Goal: Task Accomplishment & Management: Complete application form

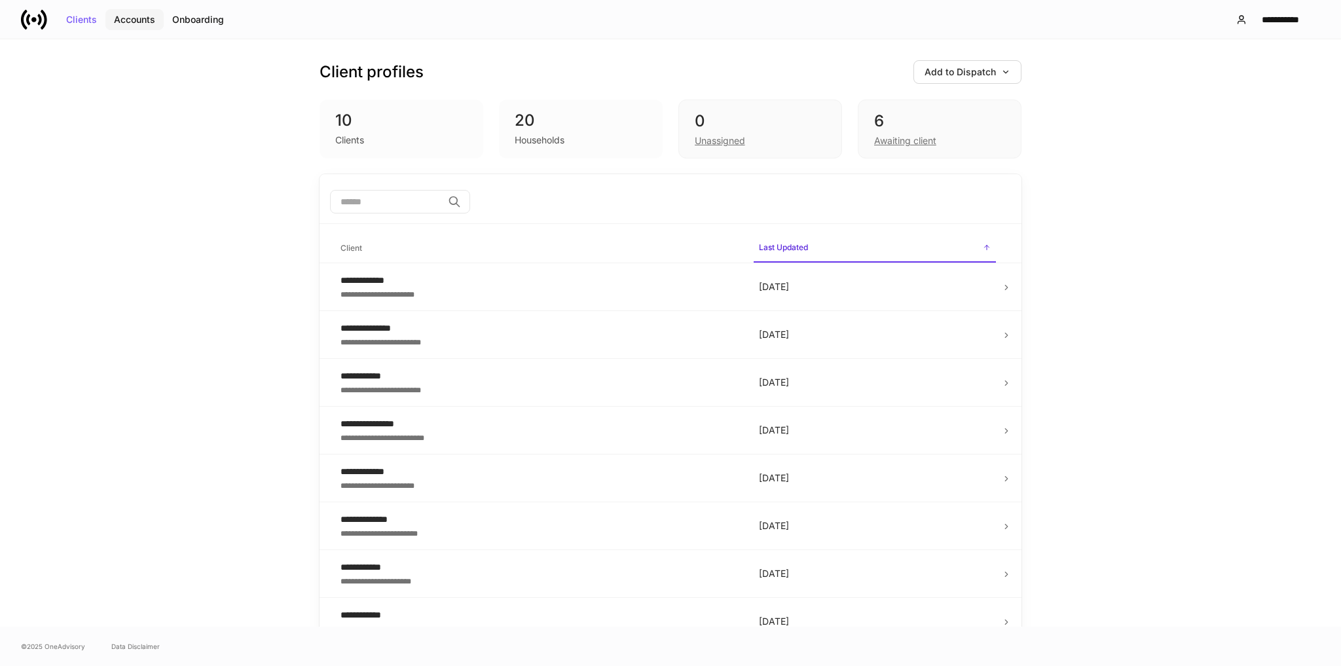
click at [136, 20] on div "Accounts" at bounding box center [134, 19] width 41 height 9
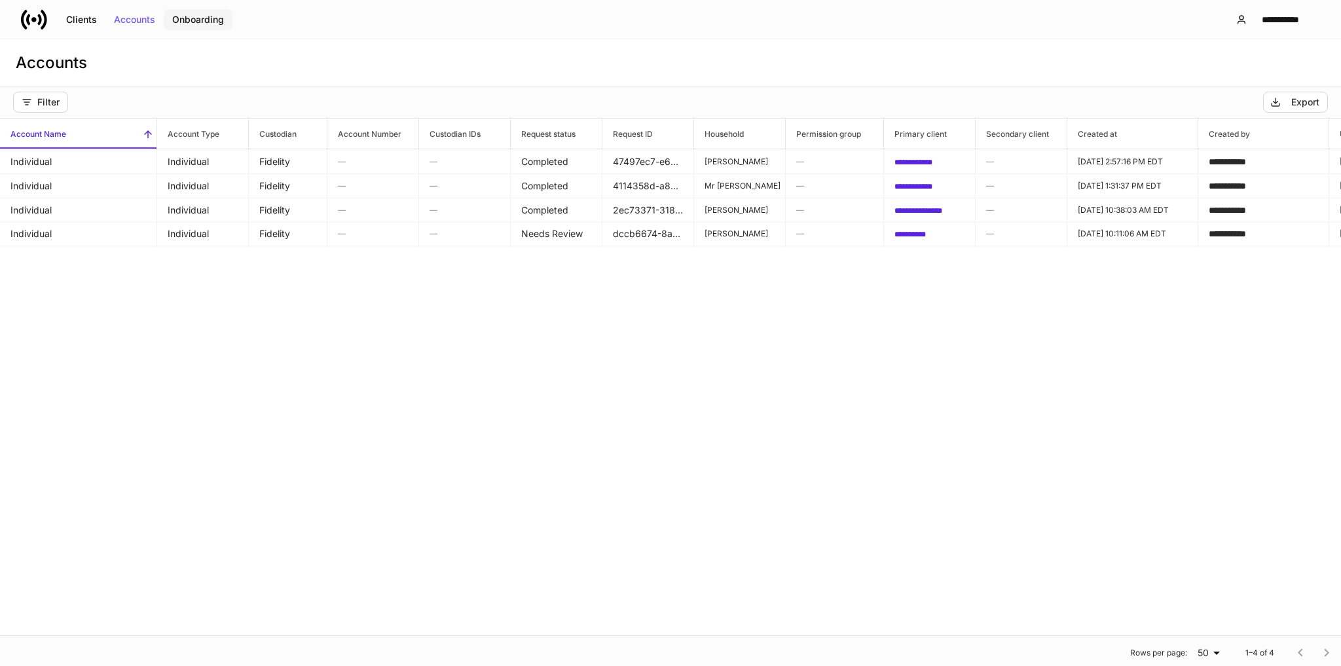
click at [217, 15] on div "Onboarding" at bounding box center [198, 19] width 52 height 9
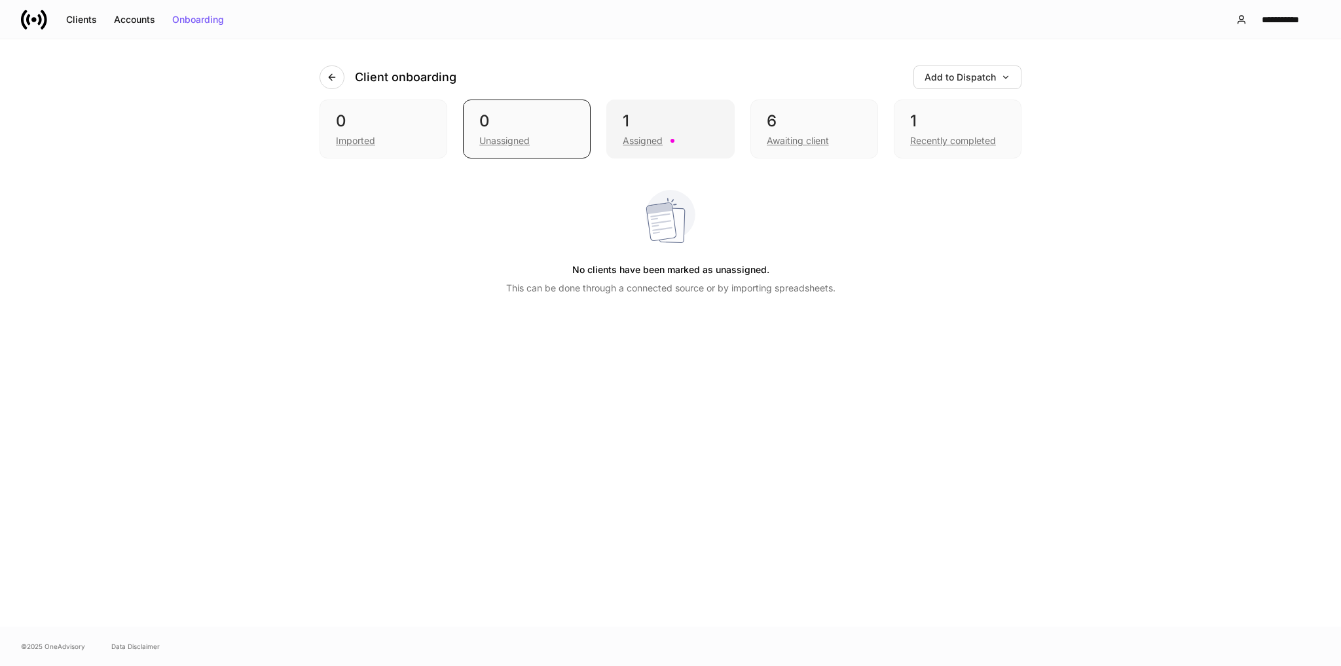
click at [660, 124] on div "1" at bounding box center [670, 121] width 95 height 21
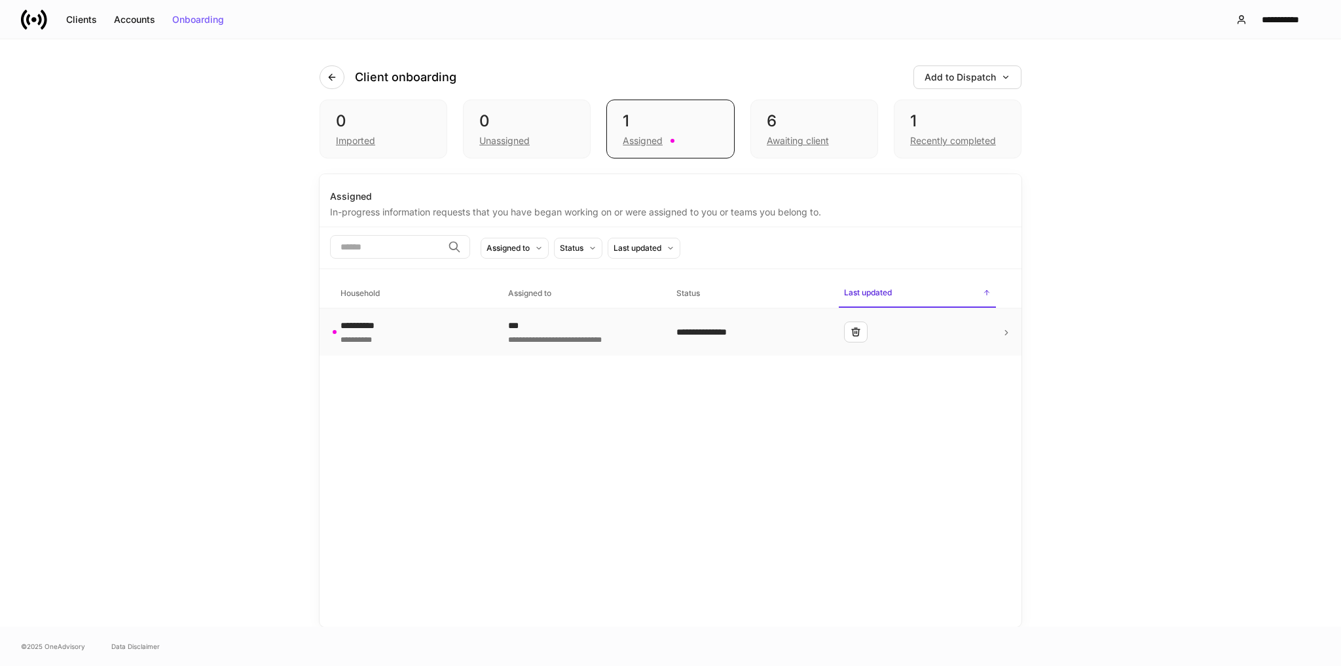
click at [427, 330] on div "**********" at bounding box center [413, 332] width 147 height 26
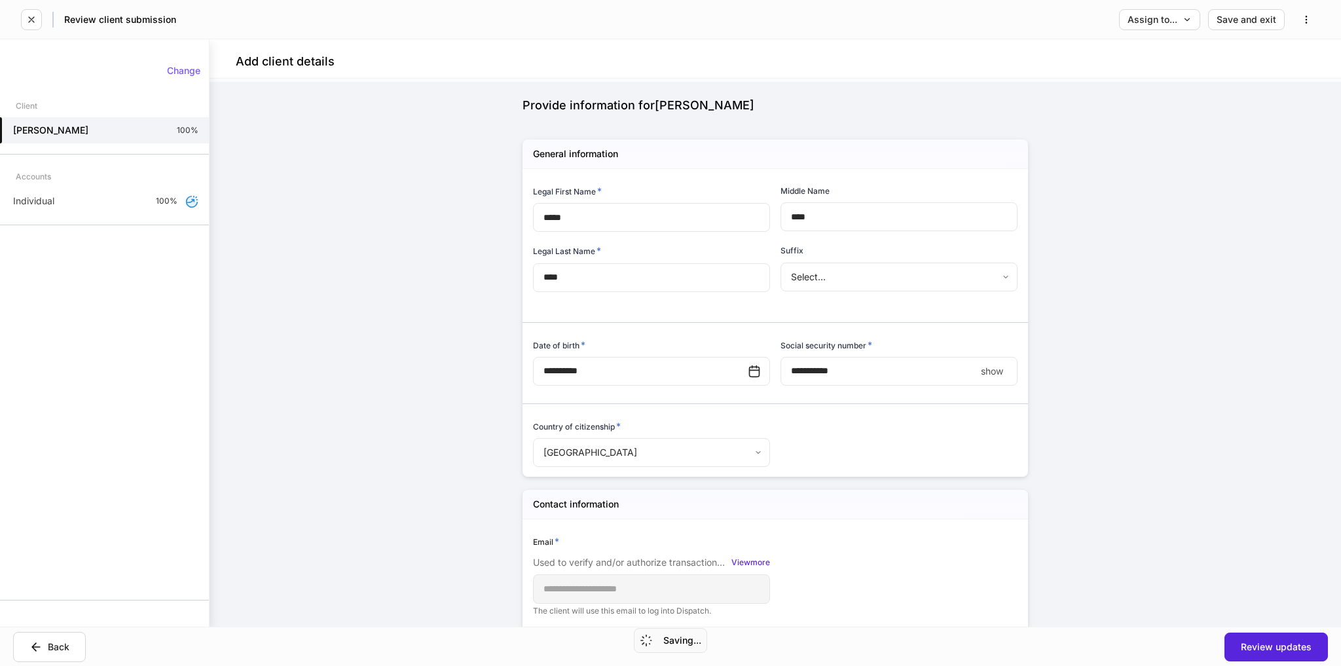
scroll to position [209, 0]
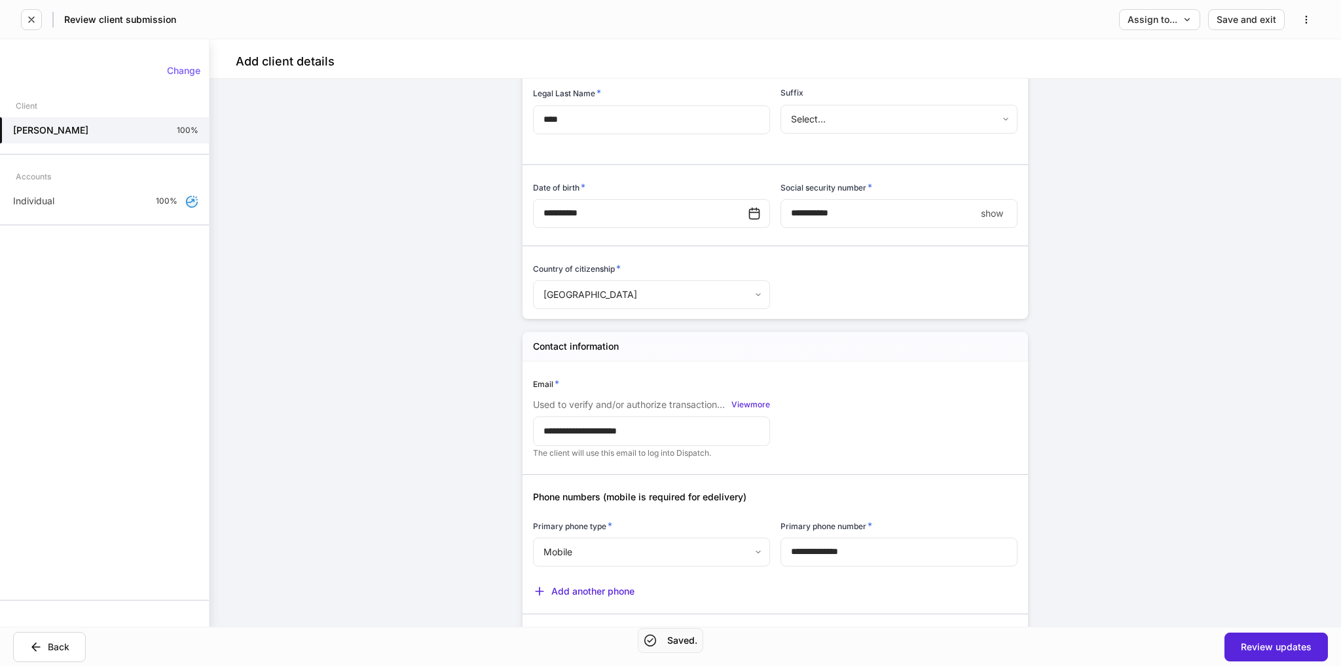
click at [996, 215] on p "show" at bounding box center [992, 213] width 22 height 13
type input "**********"
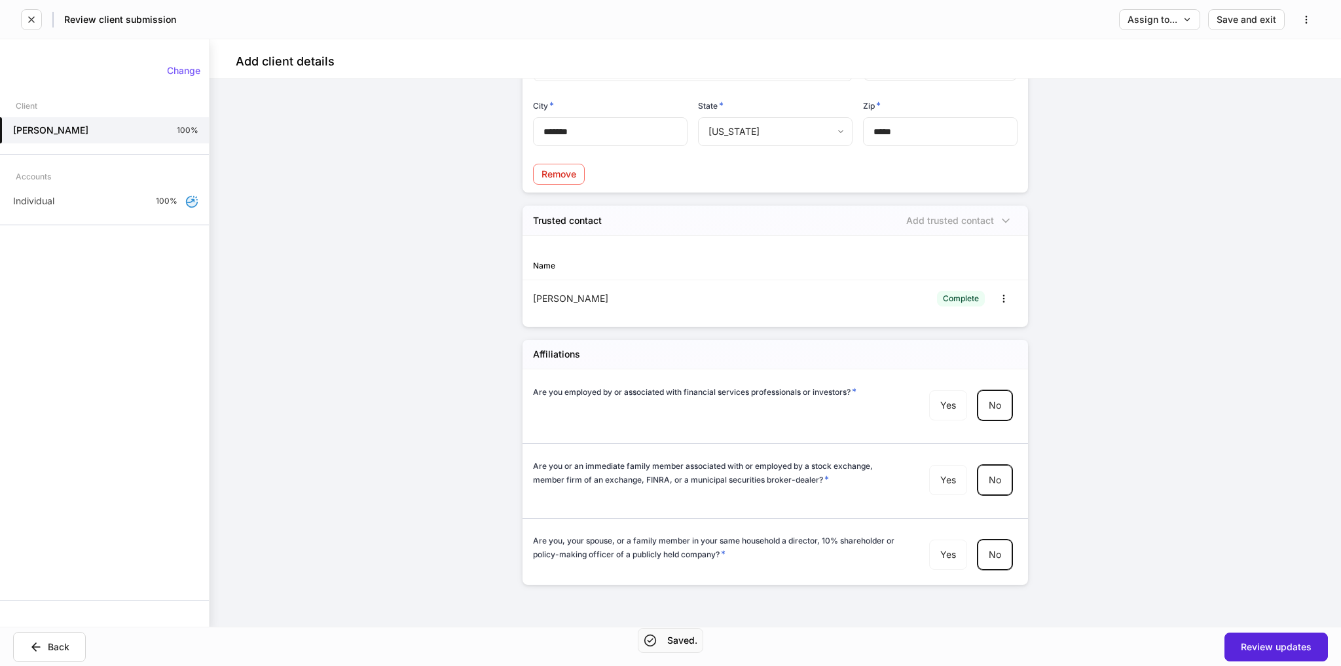
scroll to position [1267, 0]
click at [1255, 645] on div "Review updates" at bounding box center [1275, 646] width 71 height 9
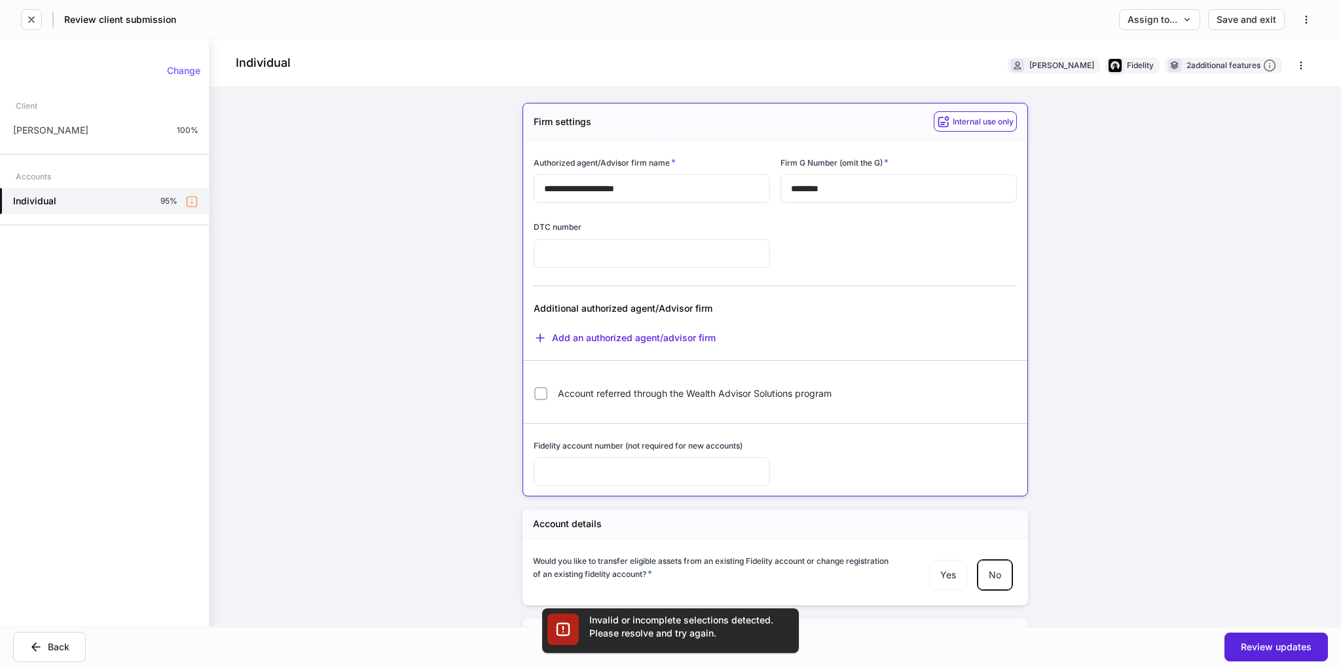
scroll to position [1454, 0]
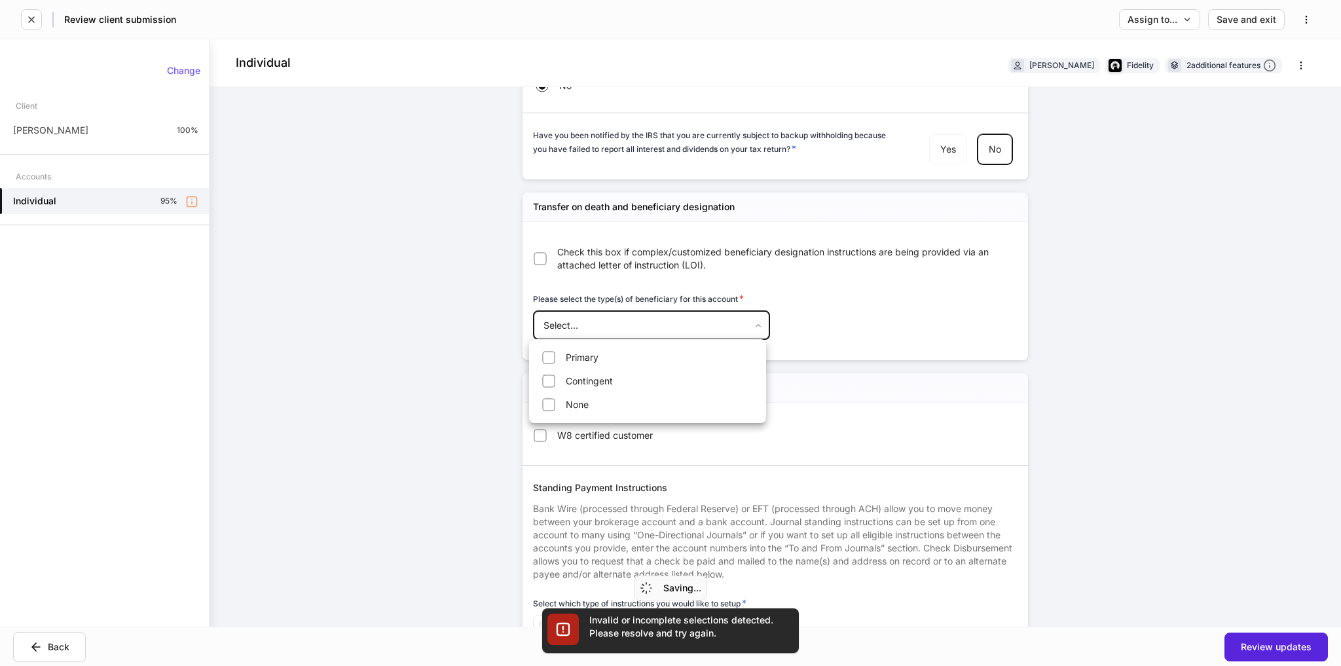
click at [607, 322] on body "**********" at bounding box center [670, 333] width 1341 height 666
click at [456, 356] on div at bounding box center [670, 333] width 1341 height 666
click at [581, 317] on body "**********" at bounding box center [670, 333] width 1341 height 666
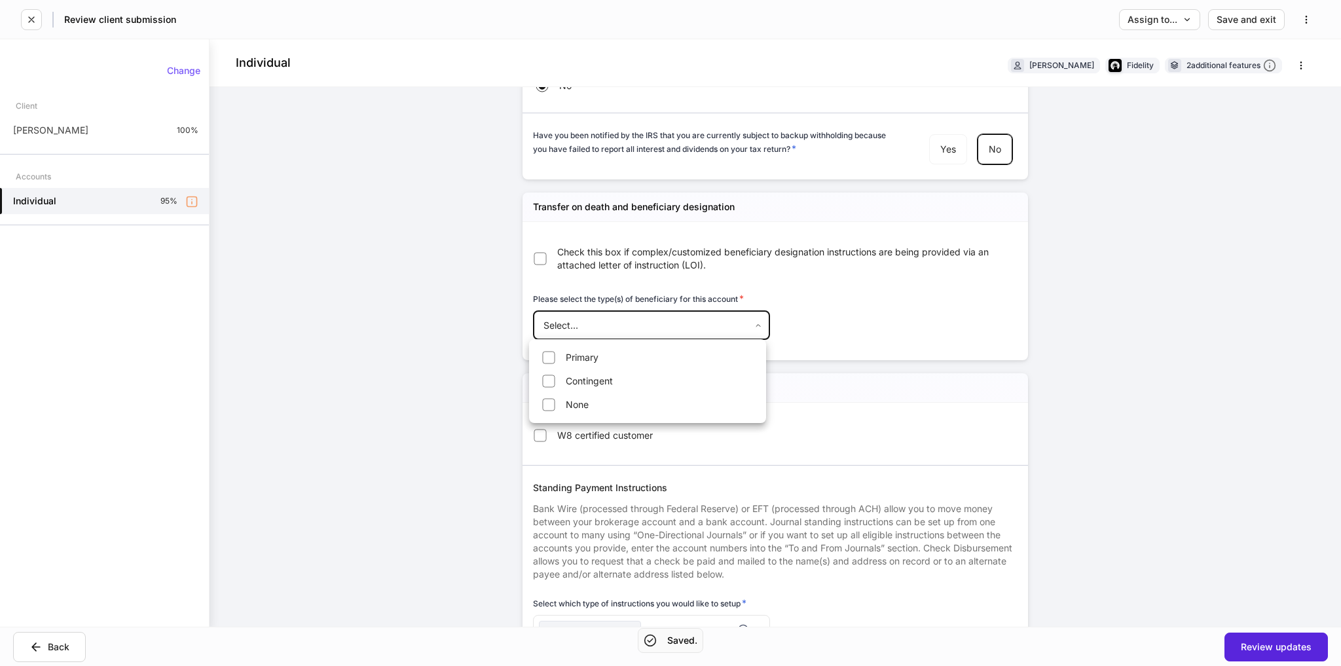
type input "****"
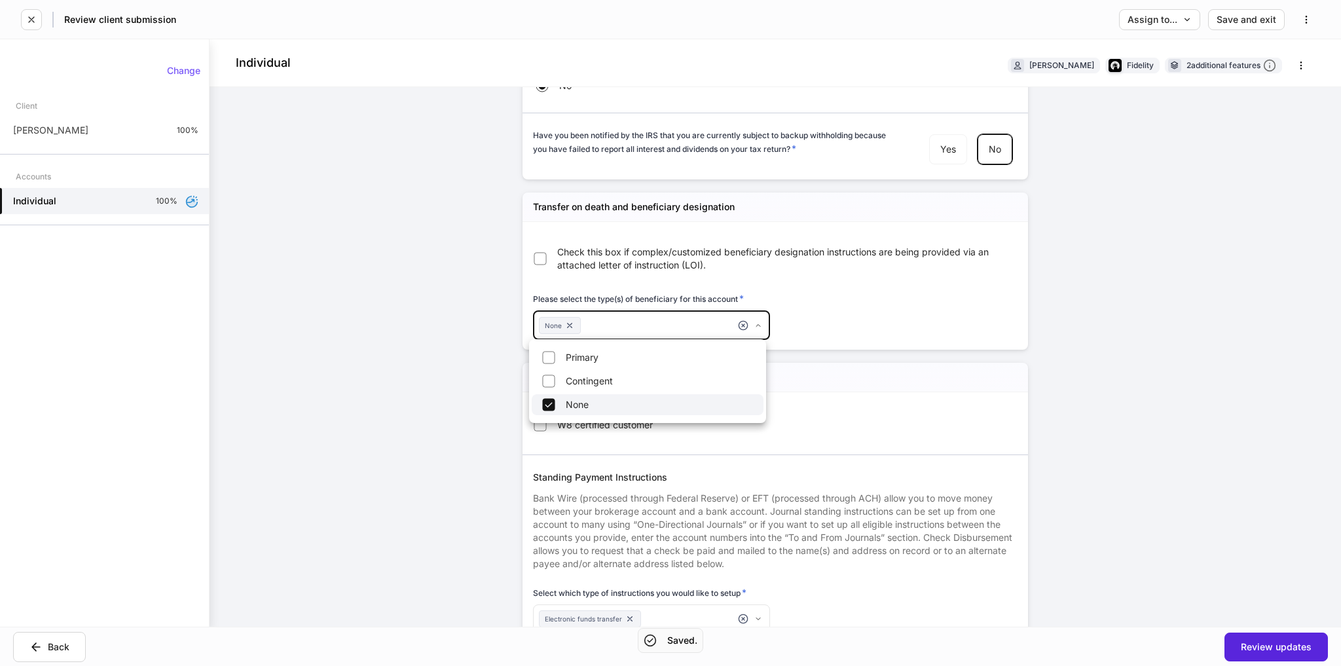
click at [1132, 348] on div at bounding box center [670, 333] width 1341 height 666
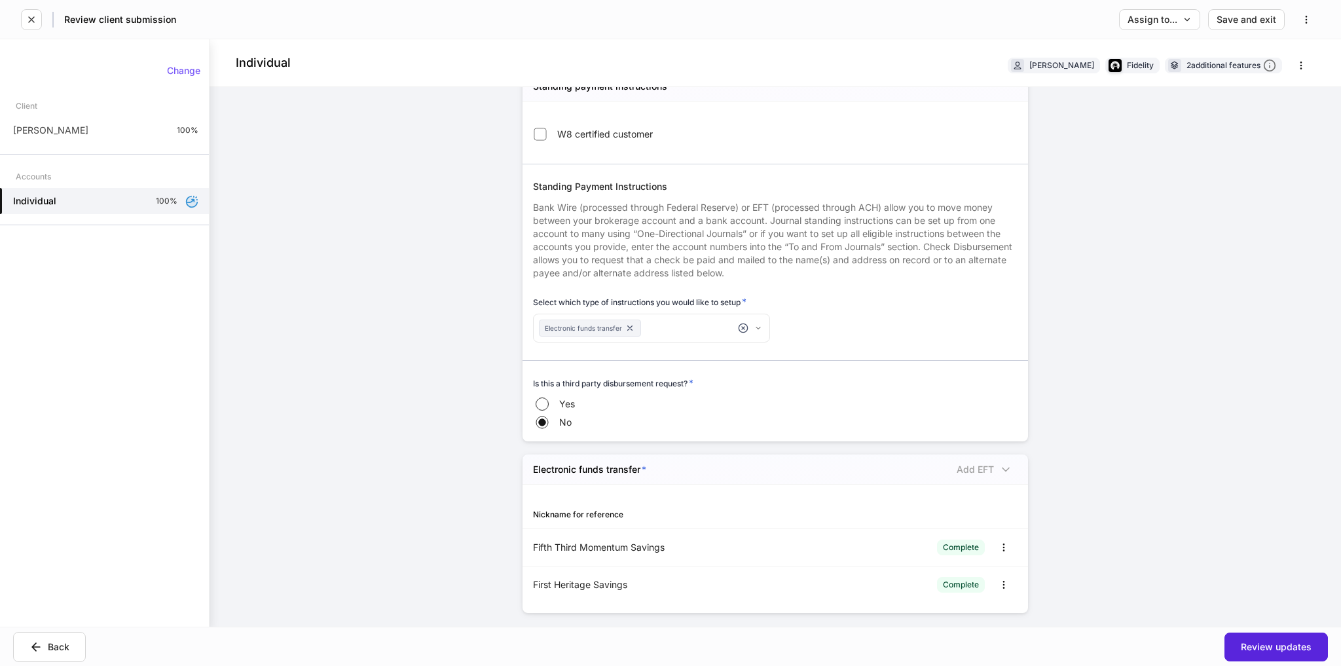
scroll to position [1773, 0]
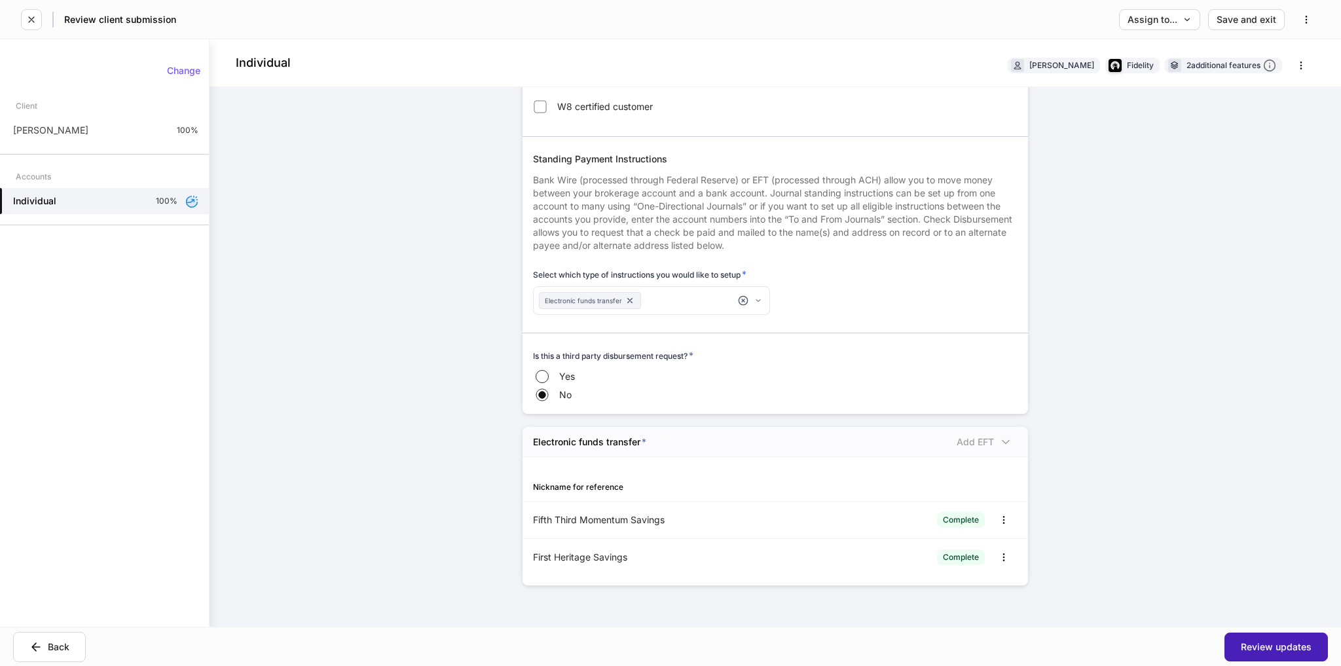
click at [1273, 647] on div "Review updates" at bounding box center [1275, 646] width 71 height 9
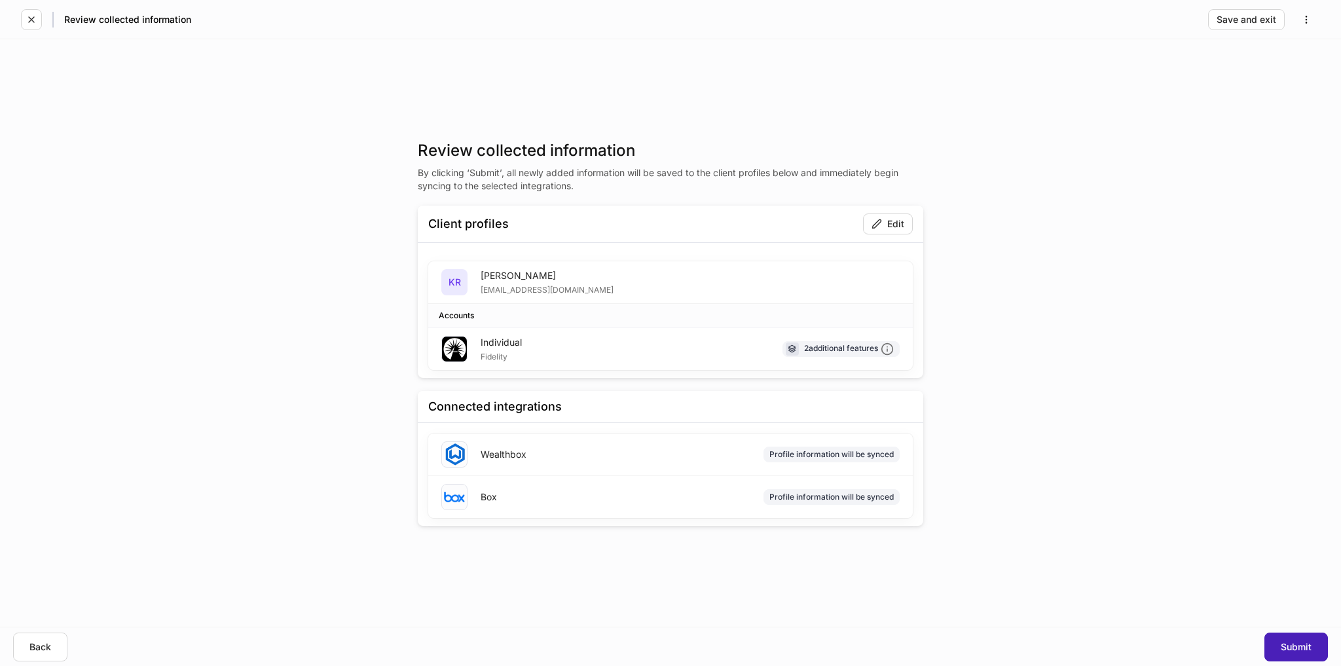
click at [1317, 647] on button "Submit" at bounding box center [1295, 646] width 63 height 29
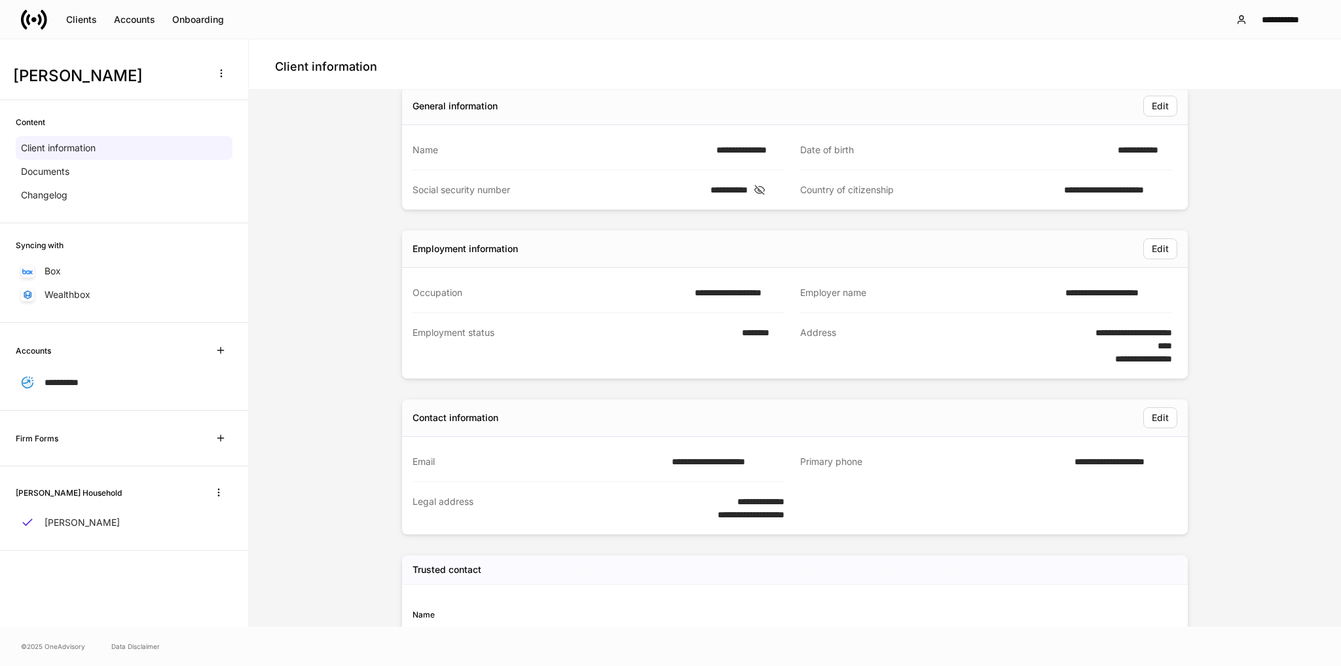
scroll to position [209, 0]
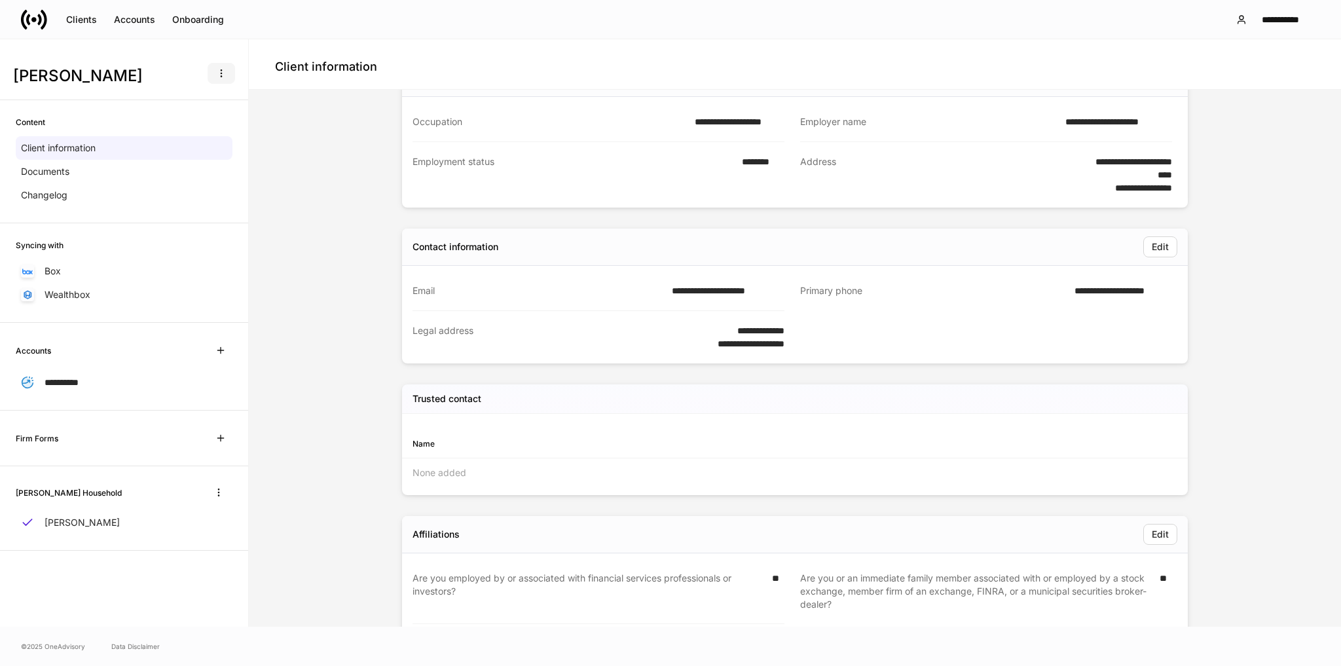
click at [224, 73] on icon "button" at bounding box center [221, 73] width 10 height 10
click at [336, 147] on div at bounding box center [670, 333] width 1341 height 666
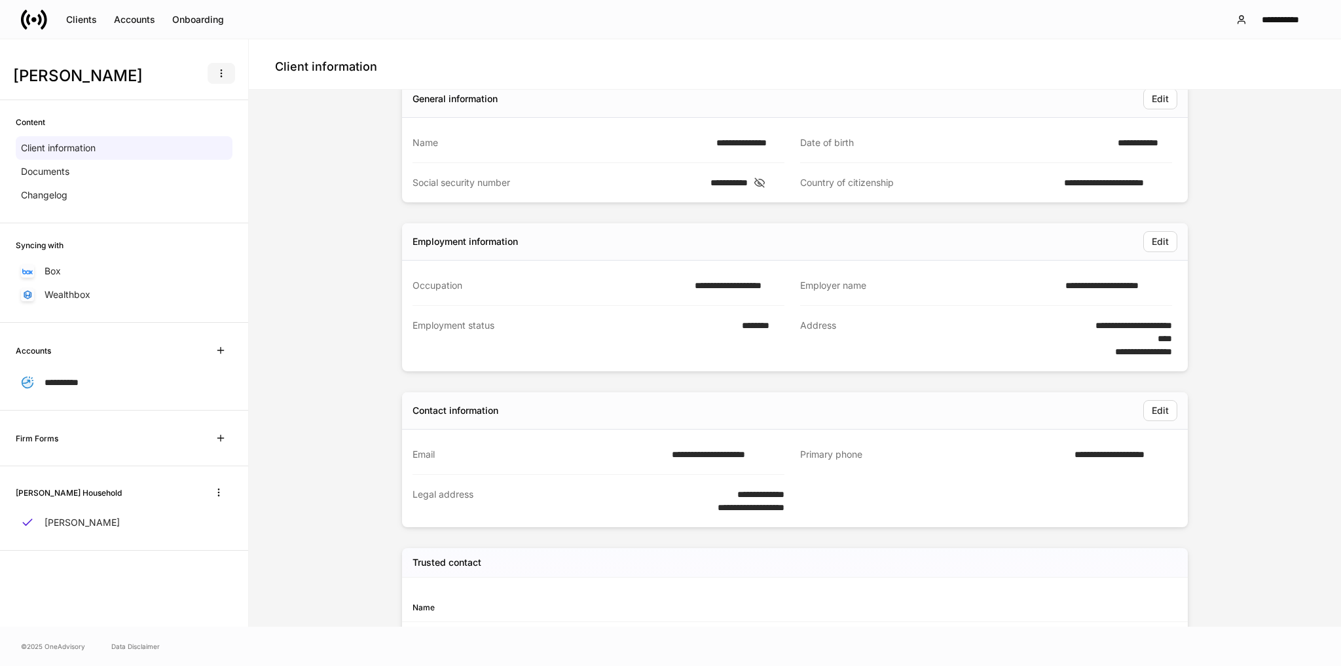
scroll to position [0, 0]
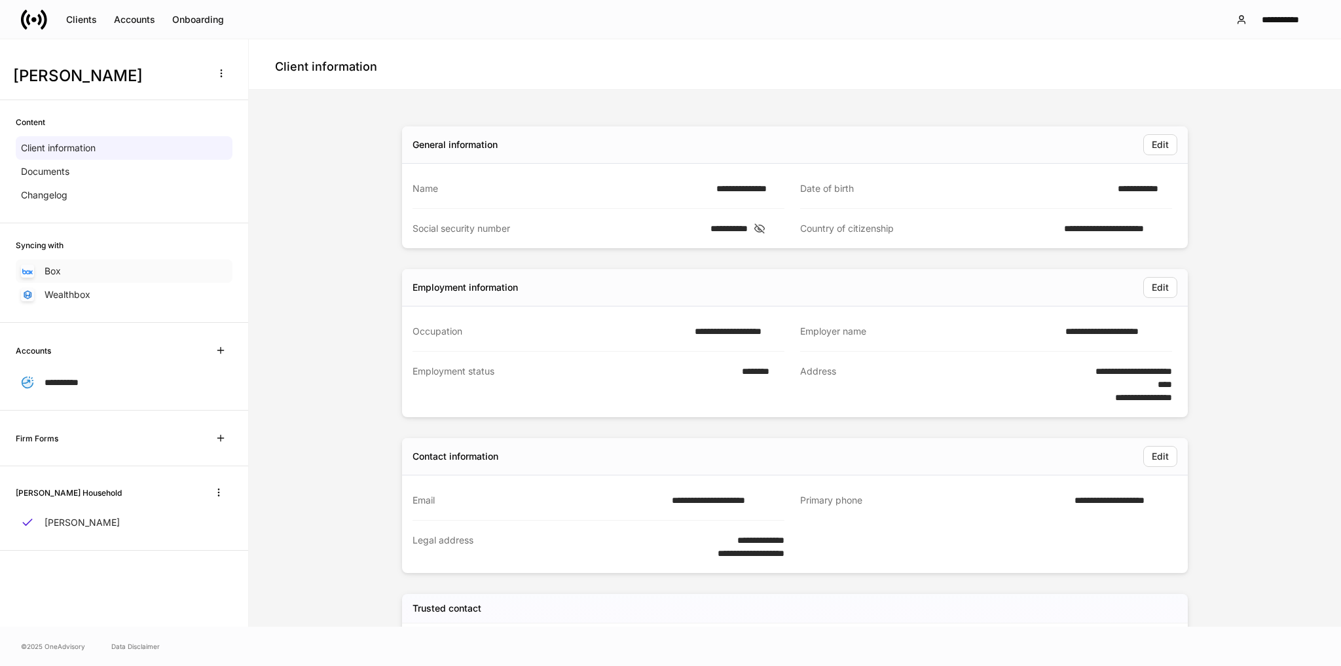
click at [79, 268] on div "Box" at bounding box center [124, 271] width 217 height 24
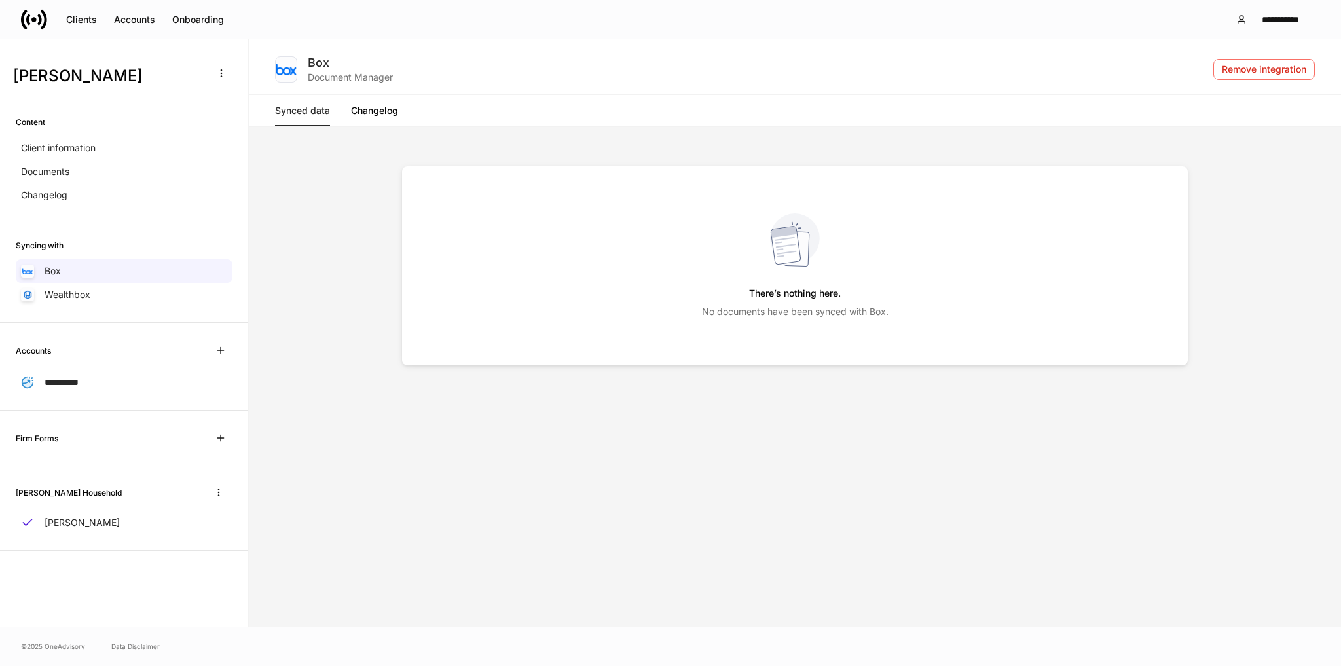
click at [384, 113] on link "Changelog" at bounding box center [374, 110] width 47 height 31
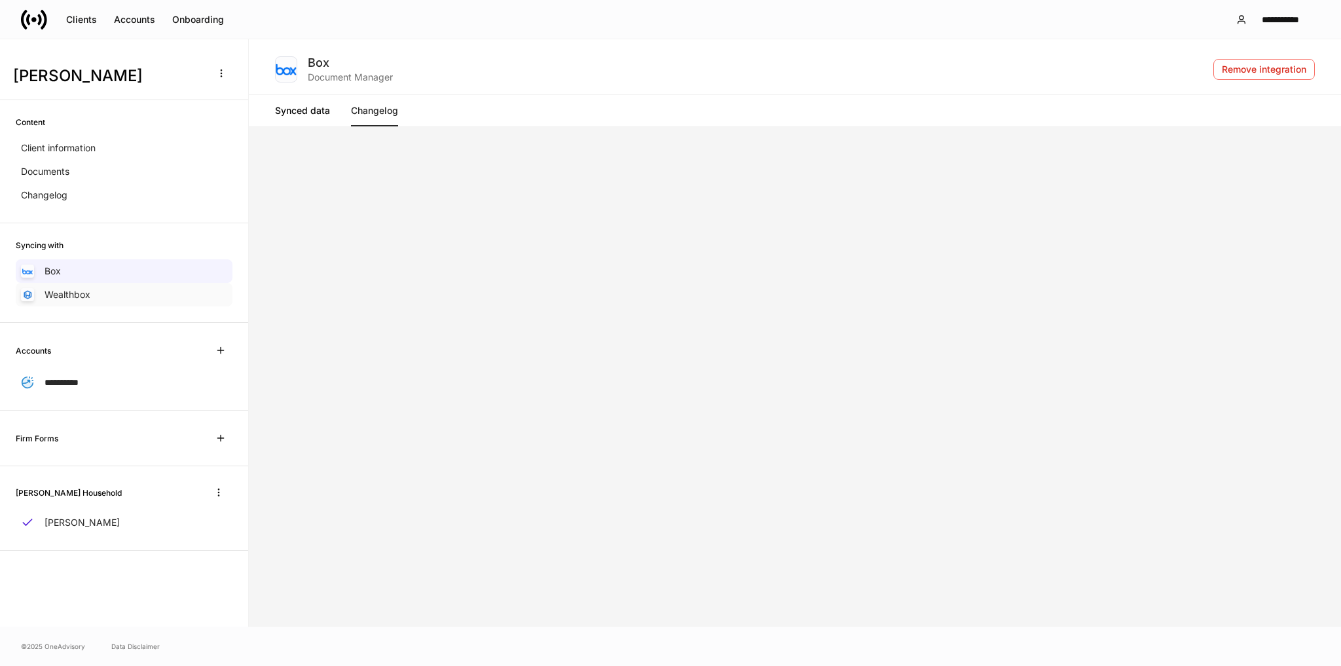
click at [50, 296] on p "Wealthbox" at bounding box center [68, 294] width 46 height 13
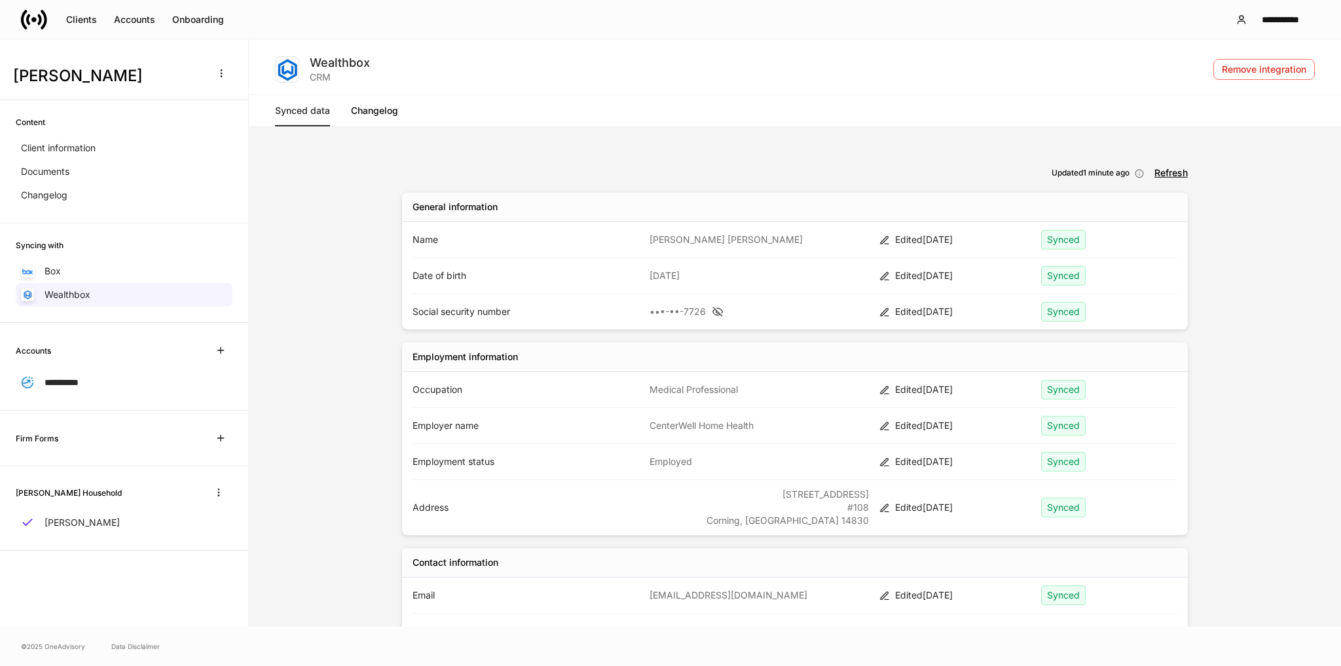
click at [717, 306] on icon at bounding box center [717, 312] width 13 height 12
click at [717, 306] on icon at bounding box center [718, 312] width 13 height 12
drag, startPoint x: 384, startPoint y: 120, endPoint x: 367, endPoint y: 120, distance: 16.4
click at [383, 120] on link "Changelog" at bounding box center [374, 110] width 47 height 31
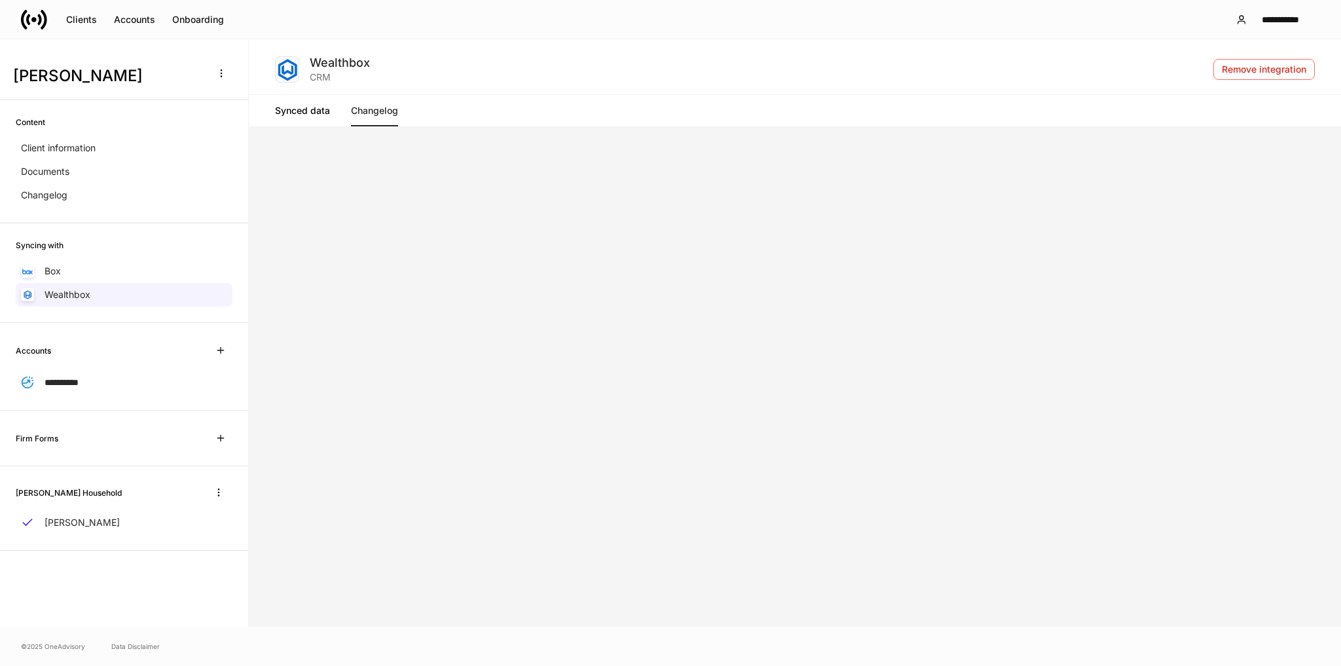
click at [321, 113] on link "Synced data" at bounding box center [302, 110] width 55 height 31
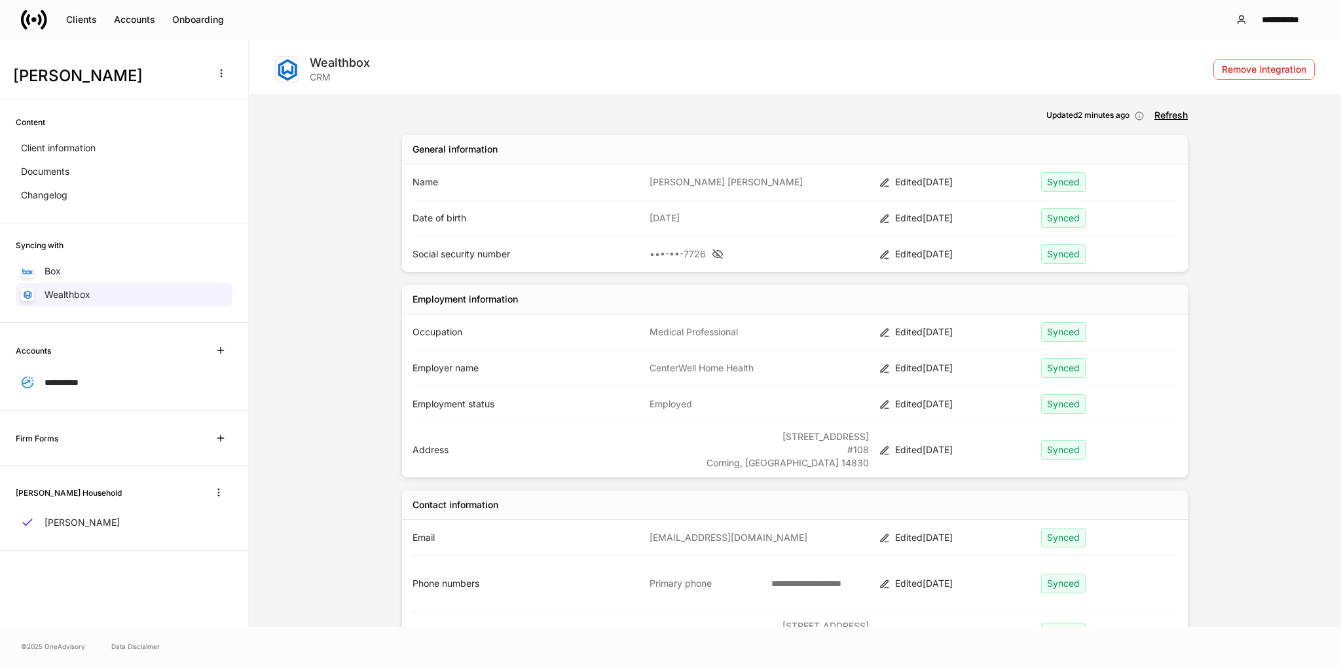
scroll to position [120, 0]
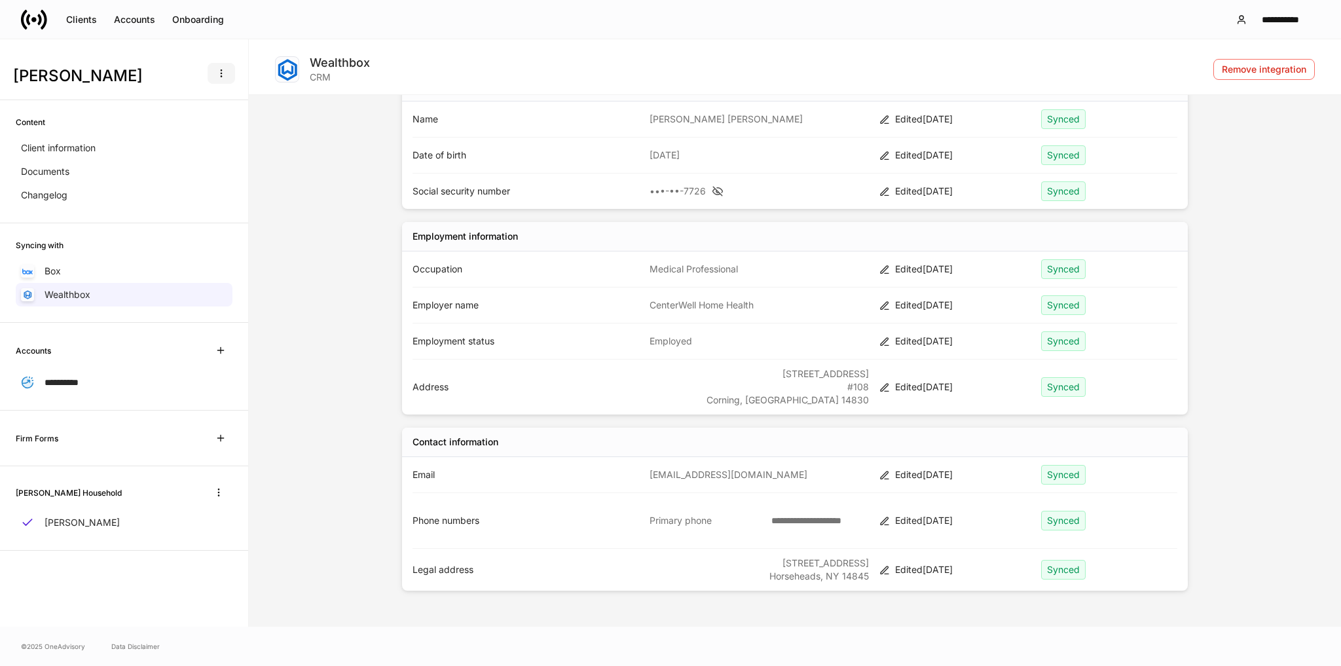
click at [213, 77] on button "button" at bounding box center [221, 73] width 27 height 21
drag, startPoint x: 320, startPoint y: 162, endPoint x: 236, endPoint y: 211, distance: 96.8
click at [319, 162] on div at bounding box center [670, 333] width 1341 height 666
click at [65, 147] on p "Client information" at bounding box center [58, 147] width 75 height 13
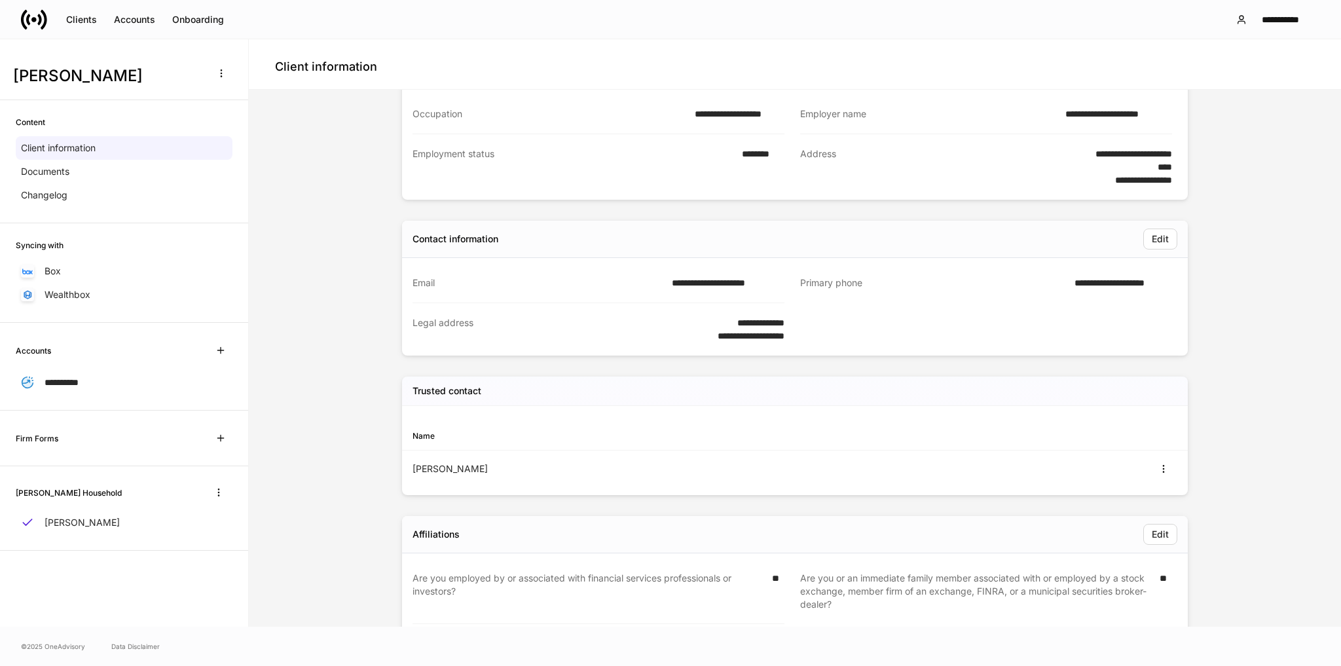
scroll to position [292, 0]
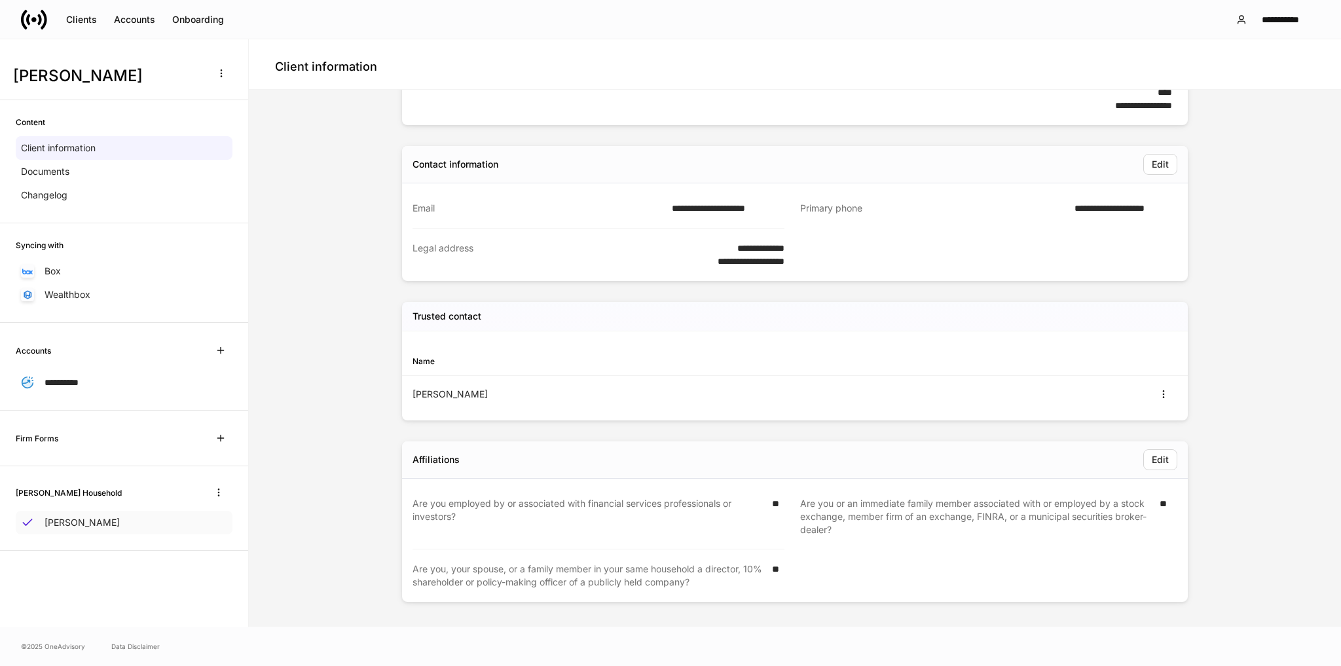
click at [73, 524] on p "[PERSON_NAME]" at bounding box center [82, 522] width 75 height 13
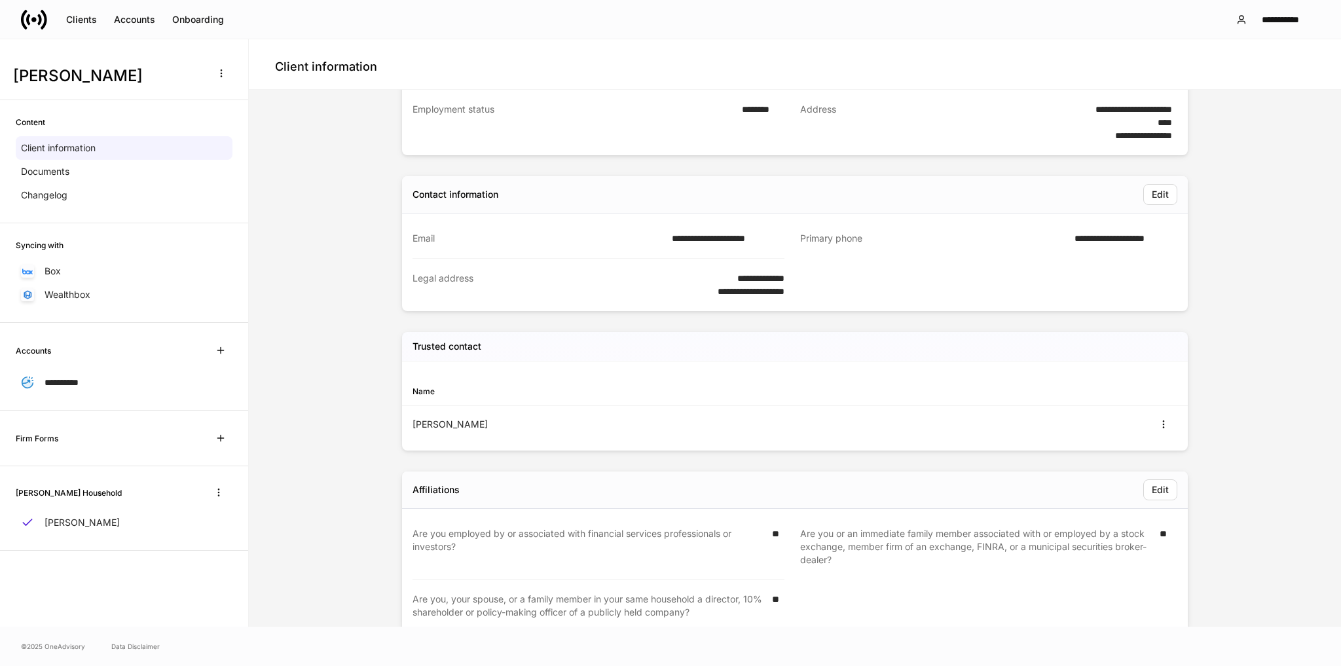
scroll to position [292, 0]
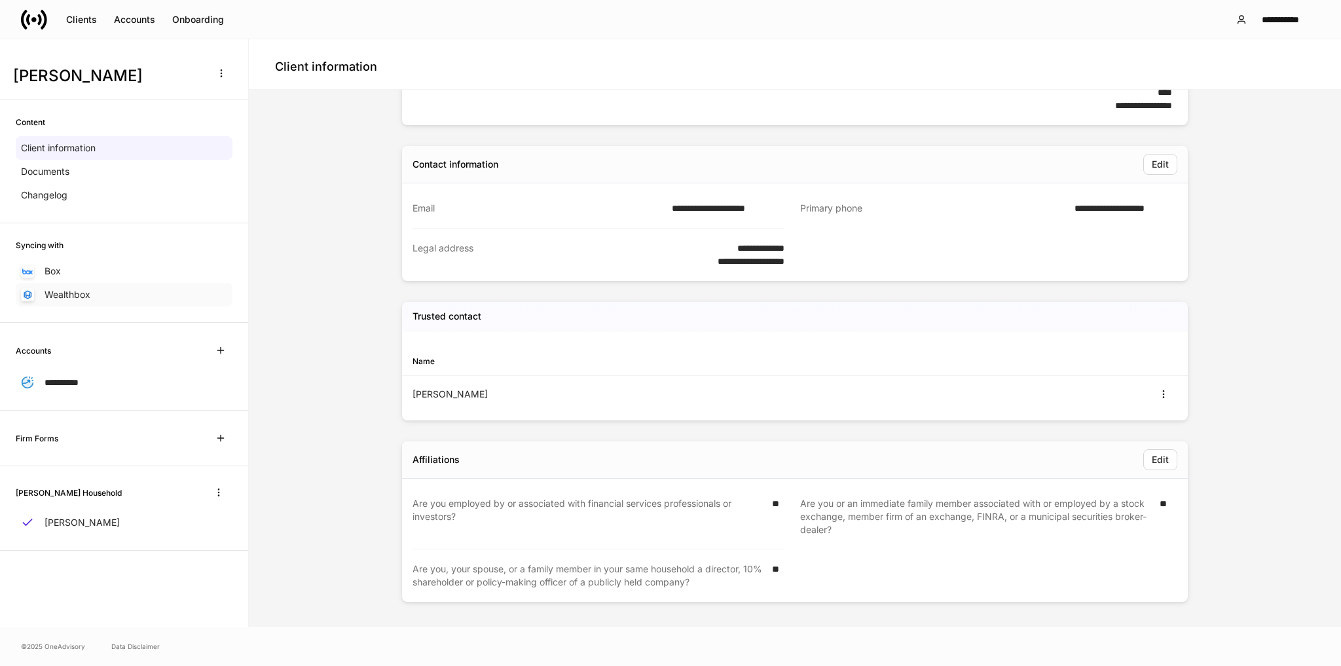
click at [65, 299] on p "Wealthbox" at bounding box center [68, 294] width 46 height 13
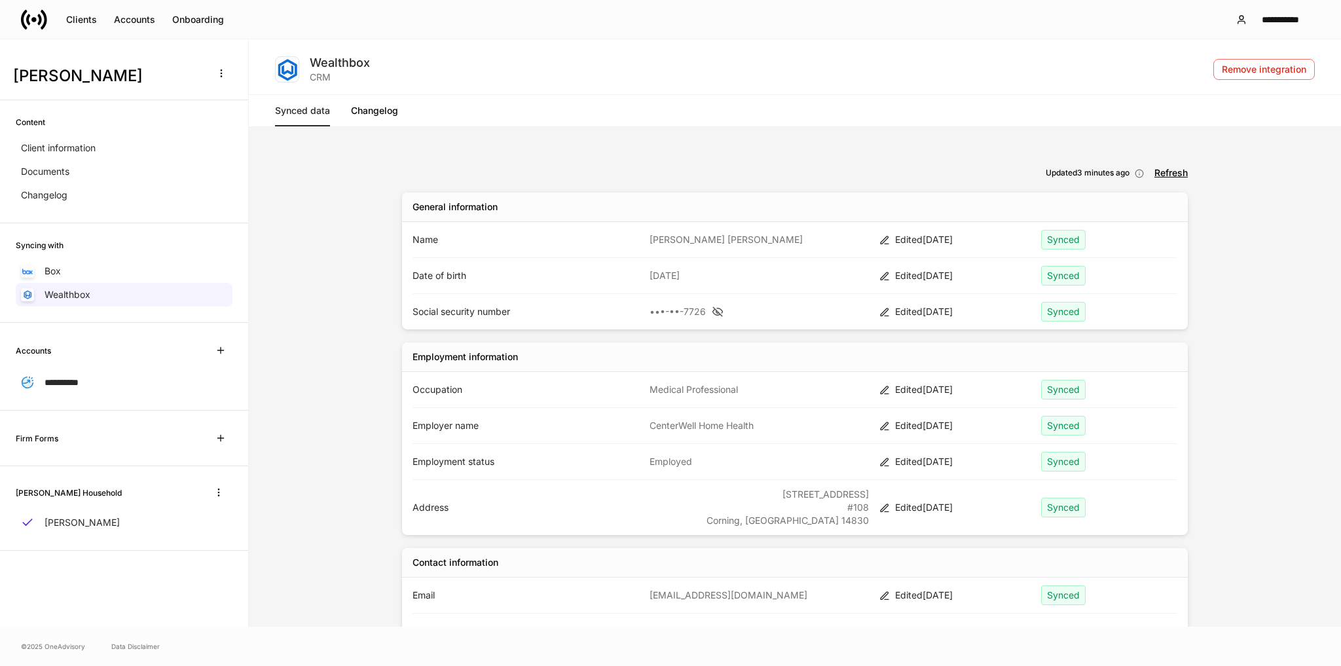
drag, startPoint x: 340, startPoint y: 282, endPoint x: 319, endPoint y: 81, distance: 202.0
click at [84, 24] on button "Clients" at bounding box center [82, 19] width 48 height 21
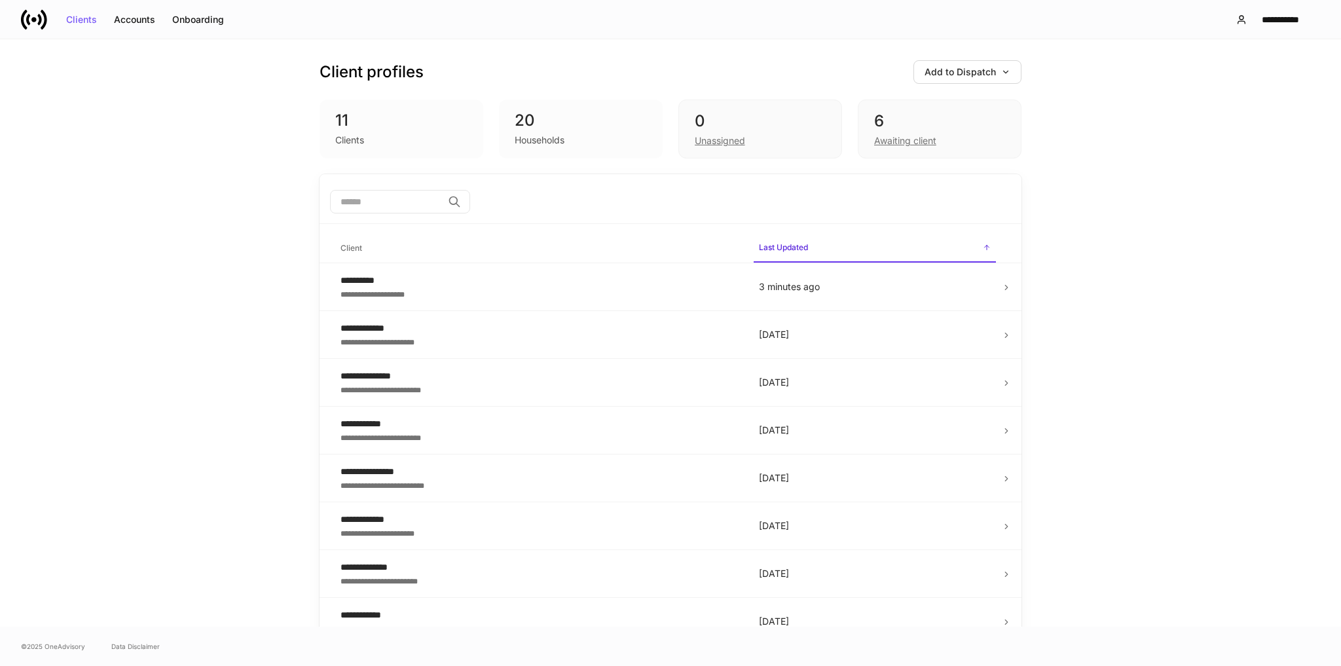
click at [971, 84] on div "Client profiles Add to Dispatch 11 Clients 20 Households 0 Unassigned 6 Awaitin…" at bounding box center [670, 106] width 702 height 135
click at [981, 71] on div "Add to Dispatch" at bounding box center [967, 71] width 86 height 9
click at [922, 141] on div "Import protocol" at bounding box center [922, 144] width 66 height 13
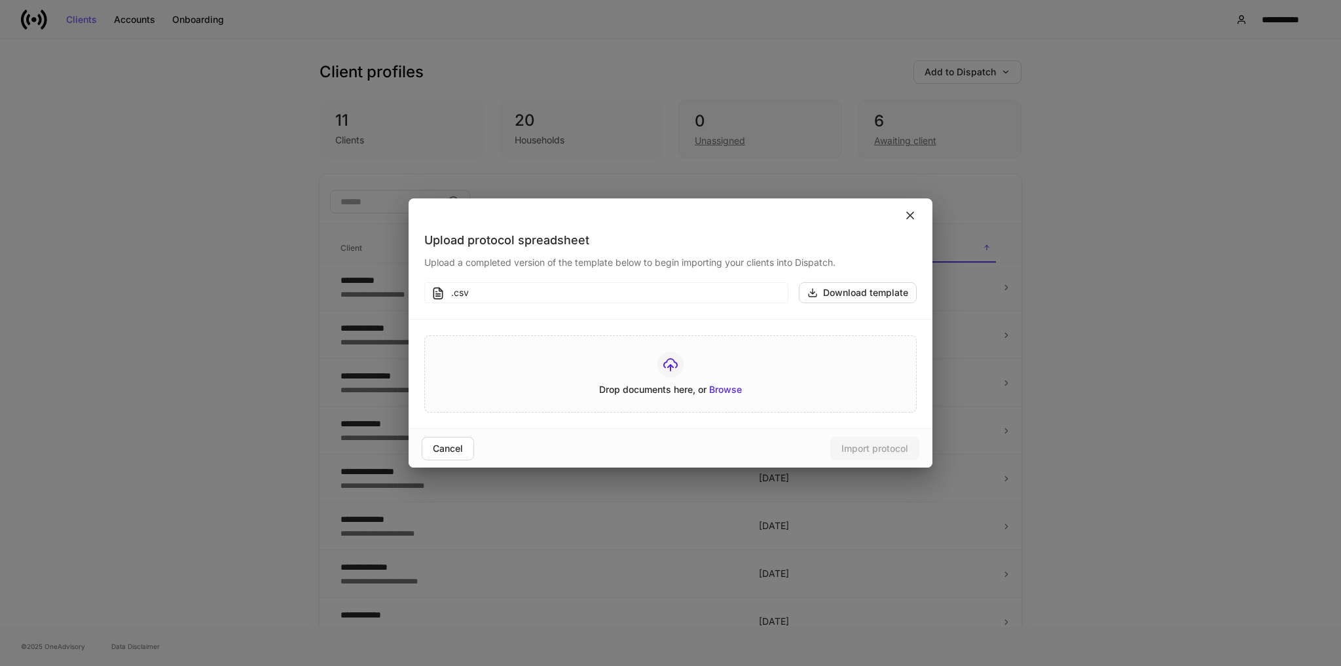
click at [912, 216] on icon at bounding box center [909, 215] width 13 height 13
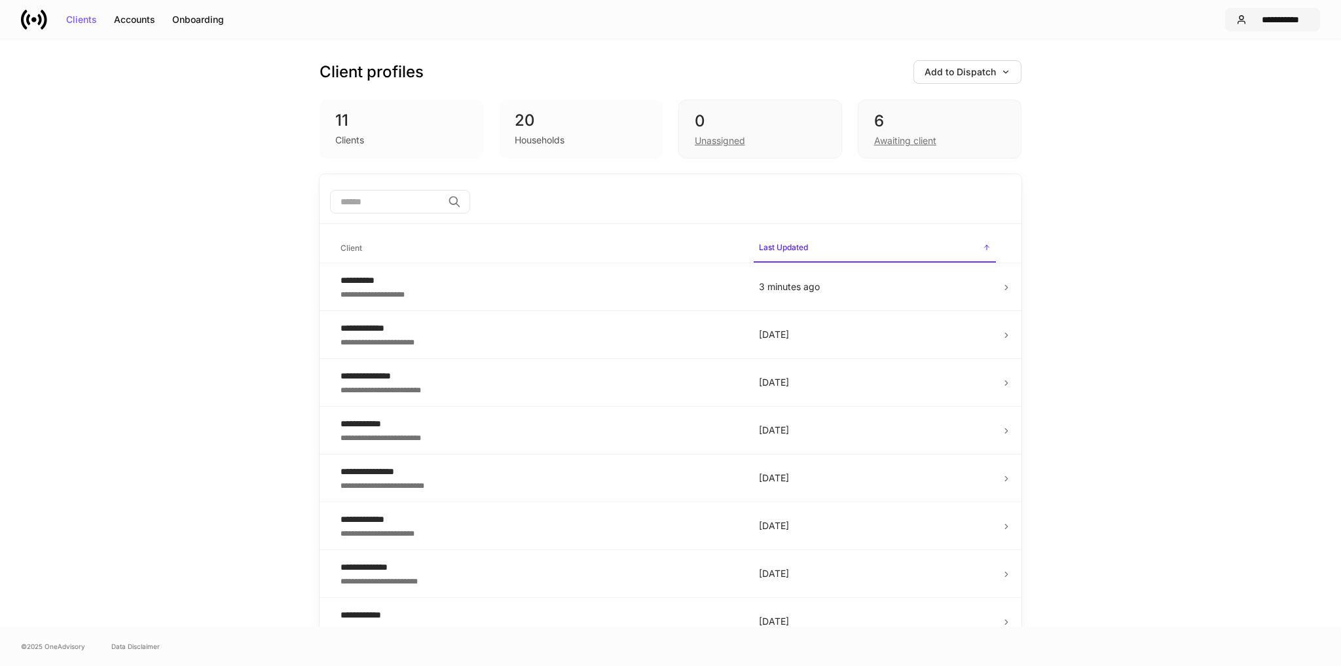
click at [1271, 26] on button "**********" at bounding box center [1272, 20] width 95 height 24
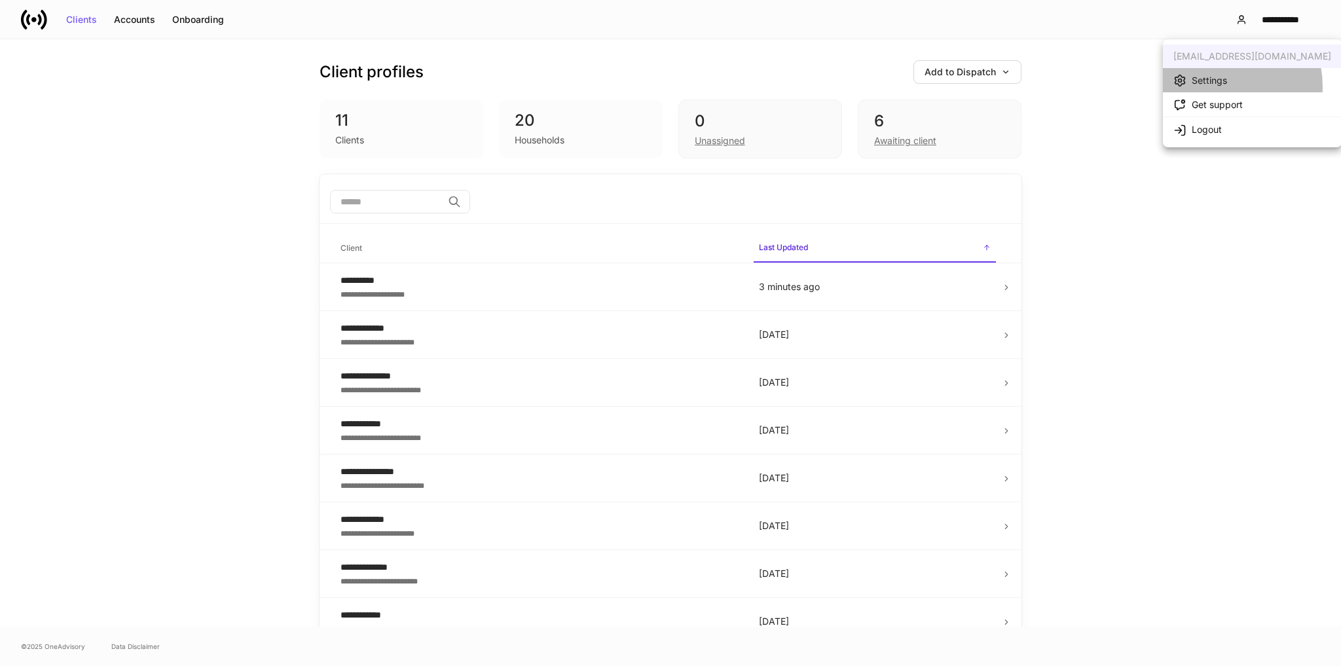
click at [1212, 86] on div "Settings" at bounding box center [1200, 80] width 54 height 14
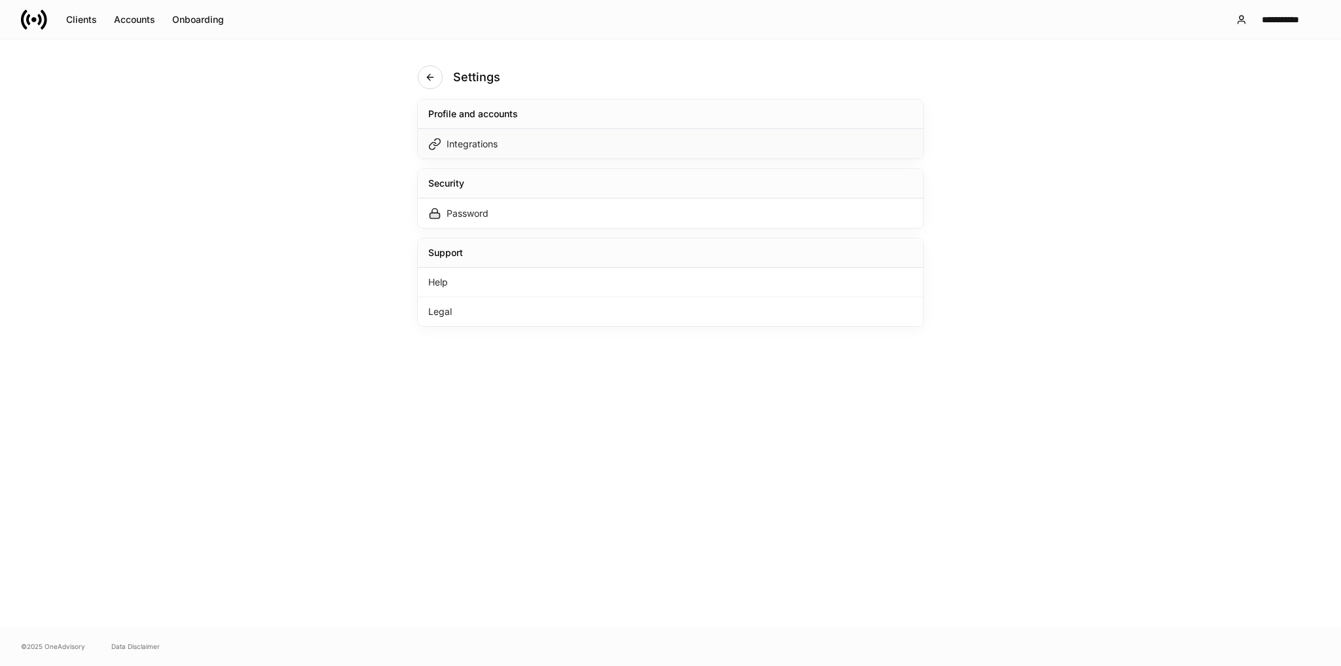
click at [485, 148] on div "Integrations" at bounding box center [471, 143] width 51 height 13
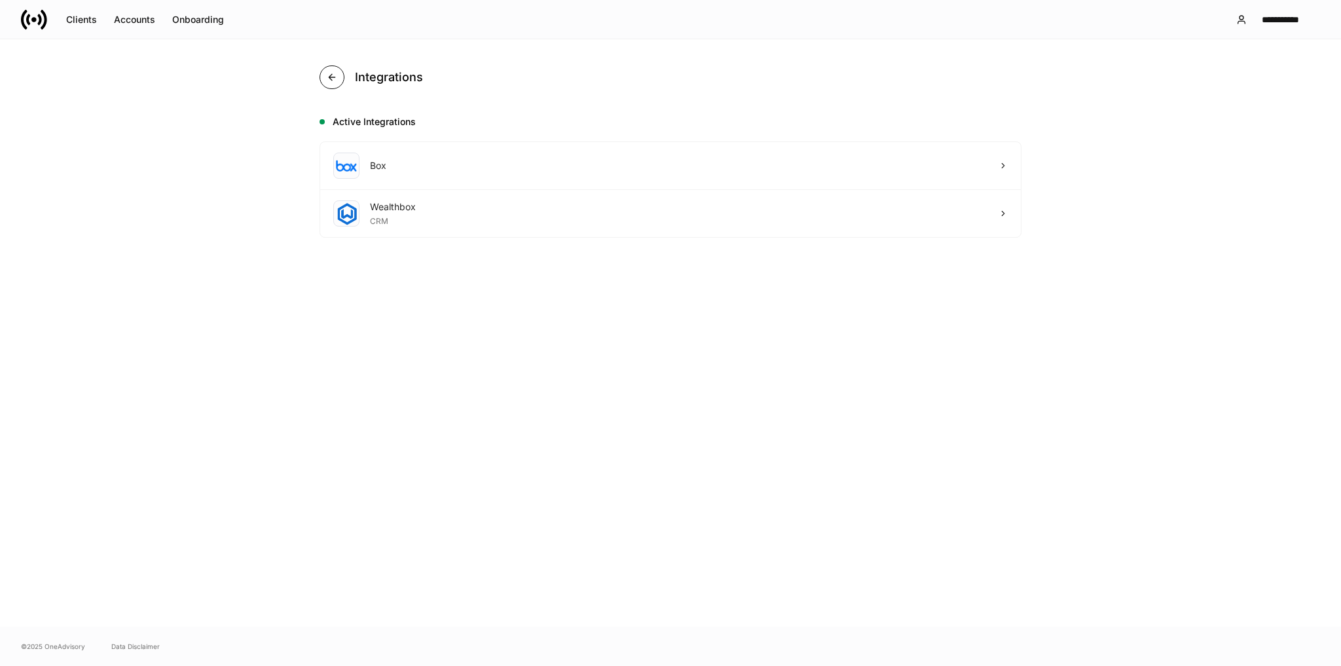
click at [336, 79] on icon "button" at bounding box center [332, 77] width 10 height 10
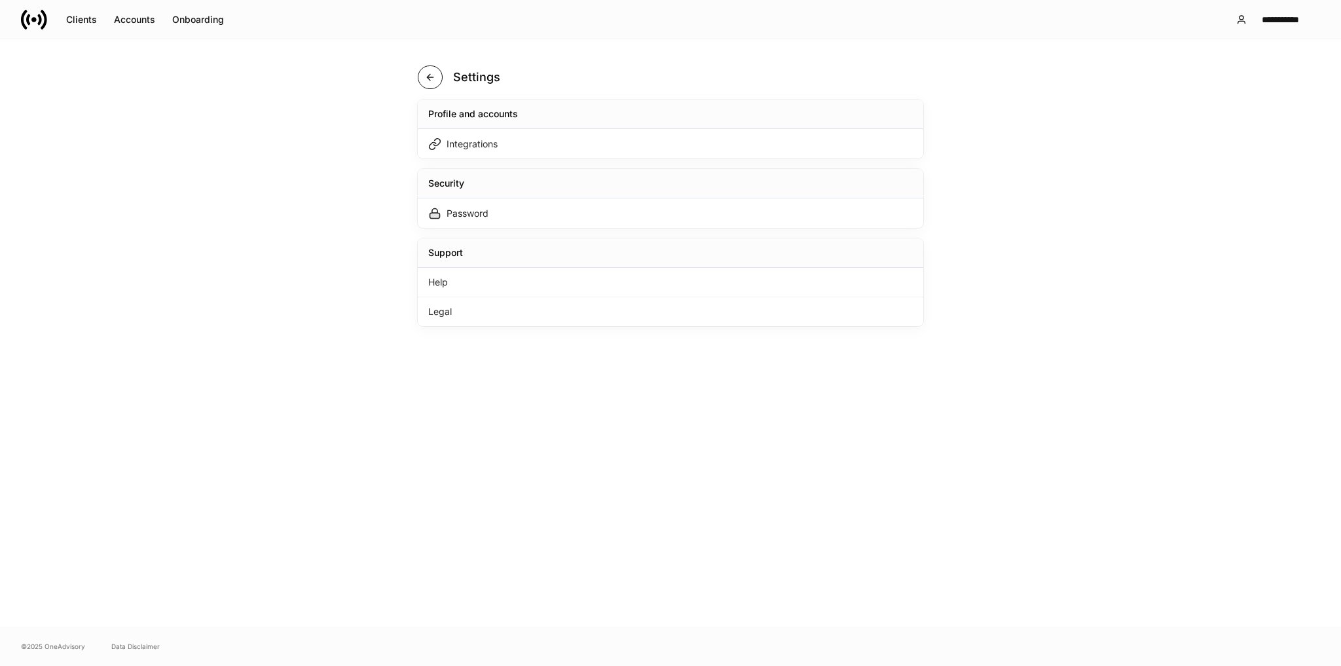
click at [424, 71] on button "button" at bounding box center [430, 77] width 25 height 24
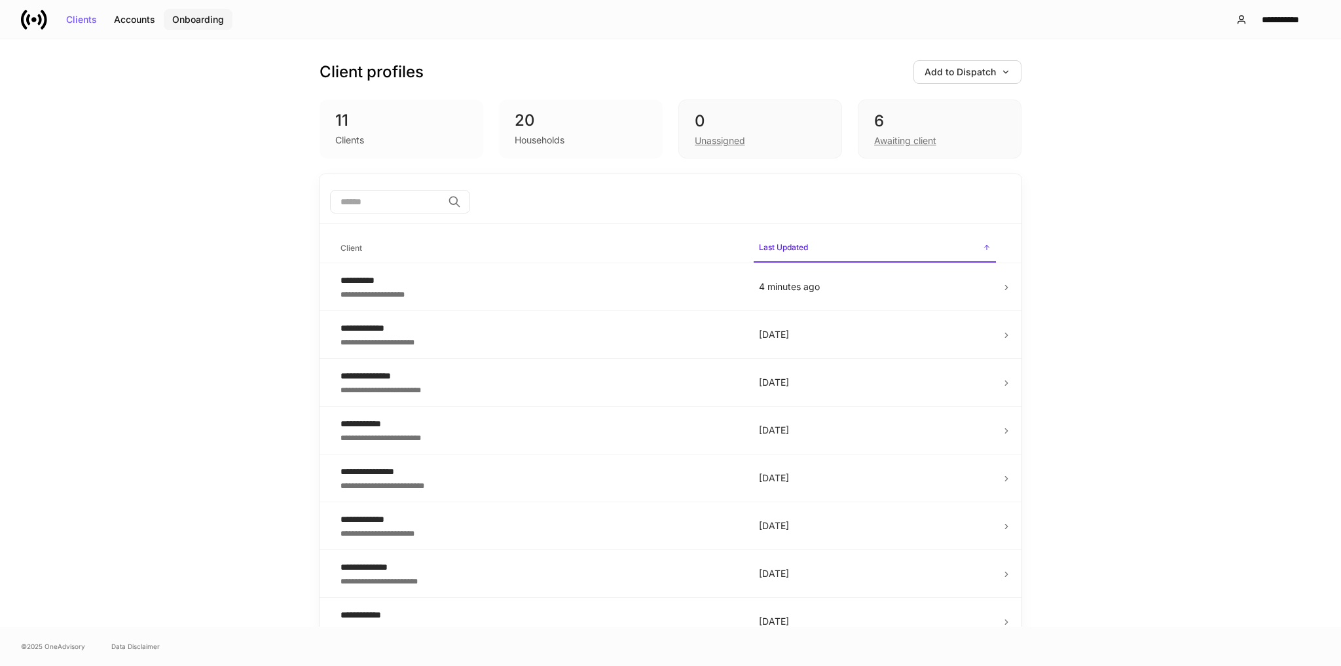
click at [173, 13] on button "Onboarding" at bounding box center [198, 19] width 69 height 21
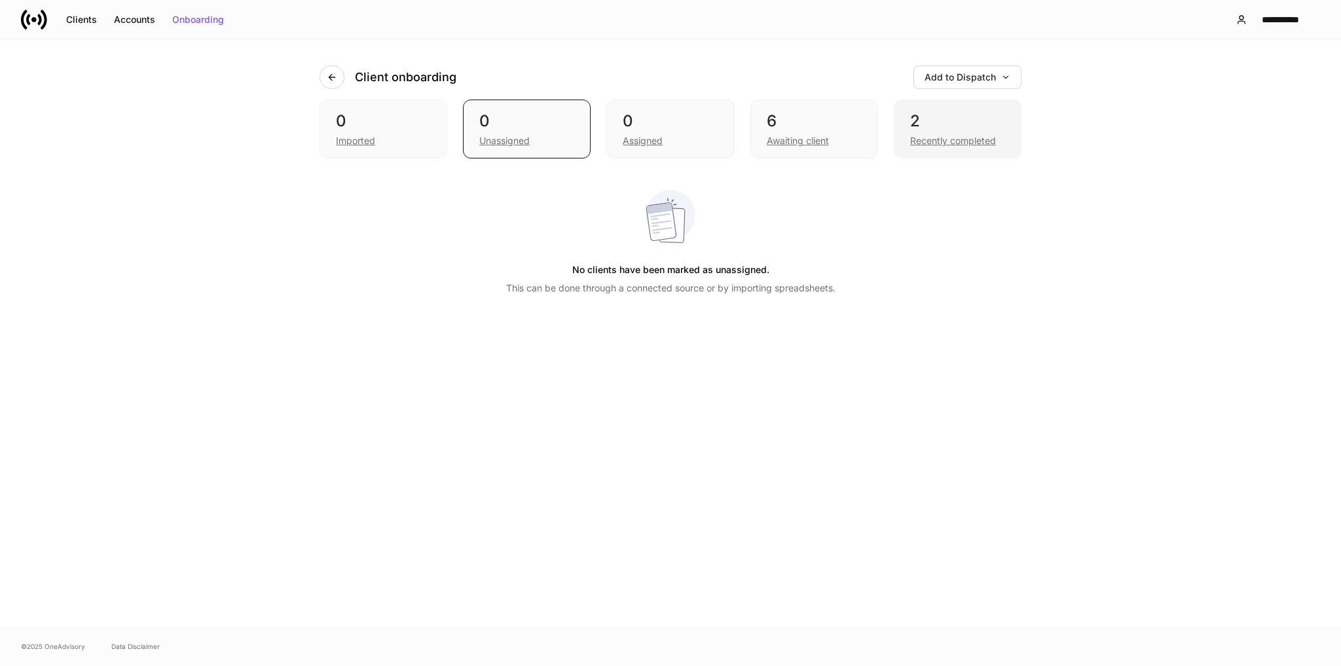
click at [954, 135] on div "Recently completed" at bounding box center [953, 140] width 86 height 13
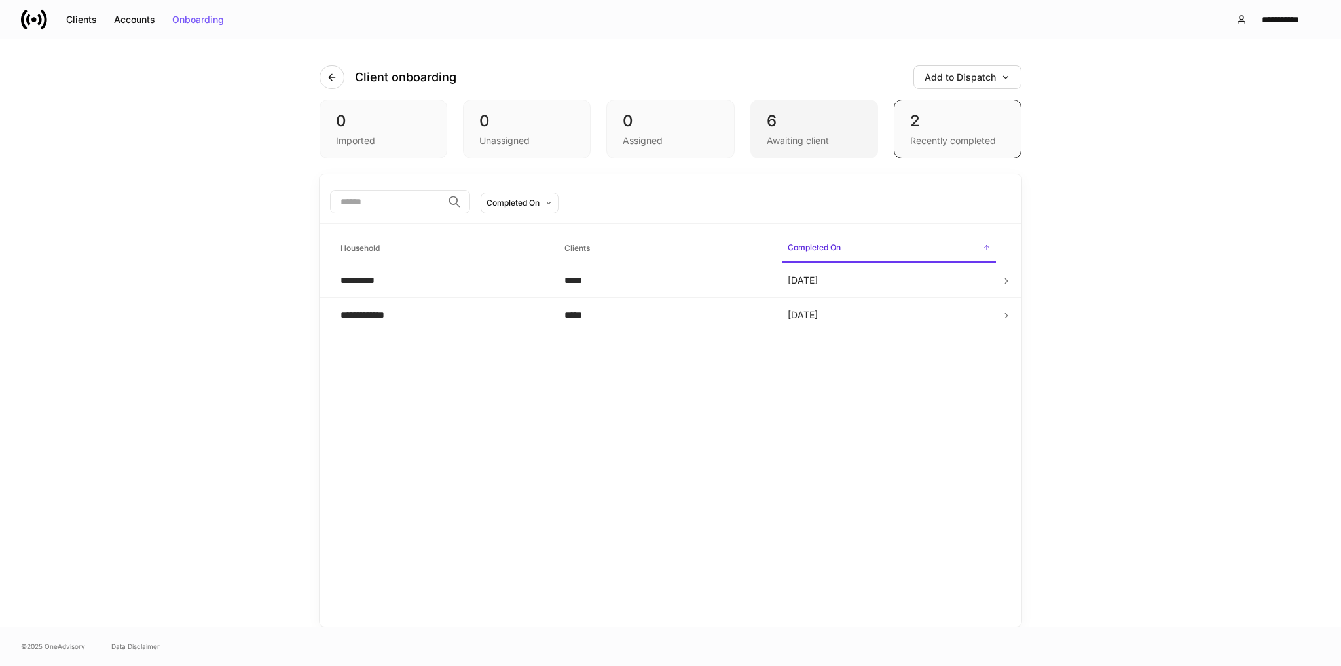
click at [809, 124] on div "6" at bounding box center [814, 121] width 95 height 21
